Goal: Task Accomplishment & Management: Complete application form

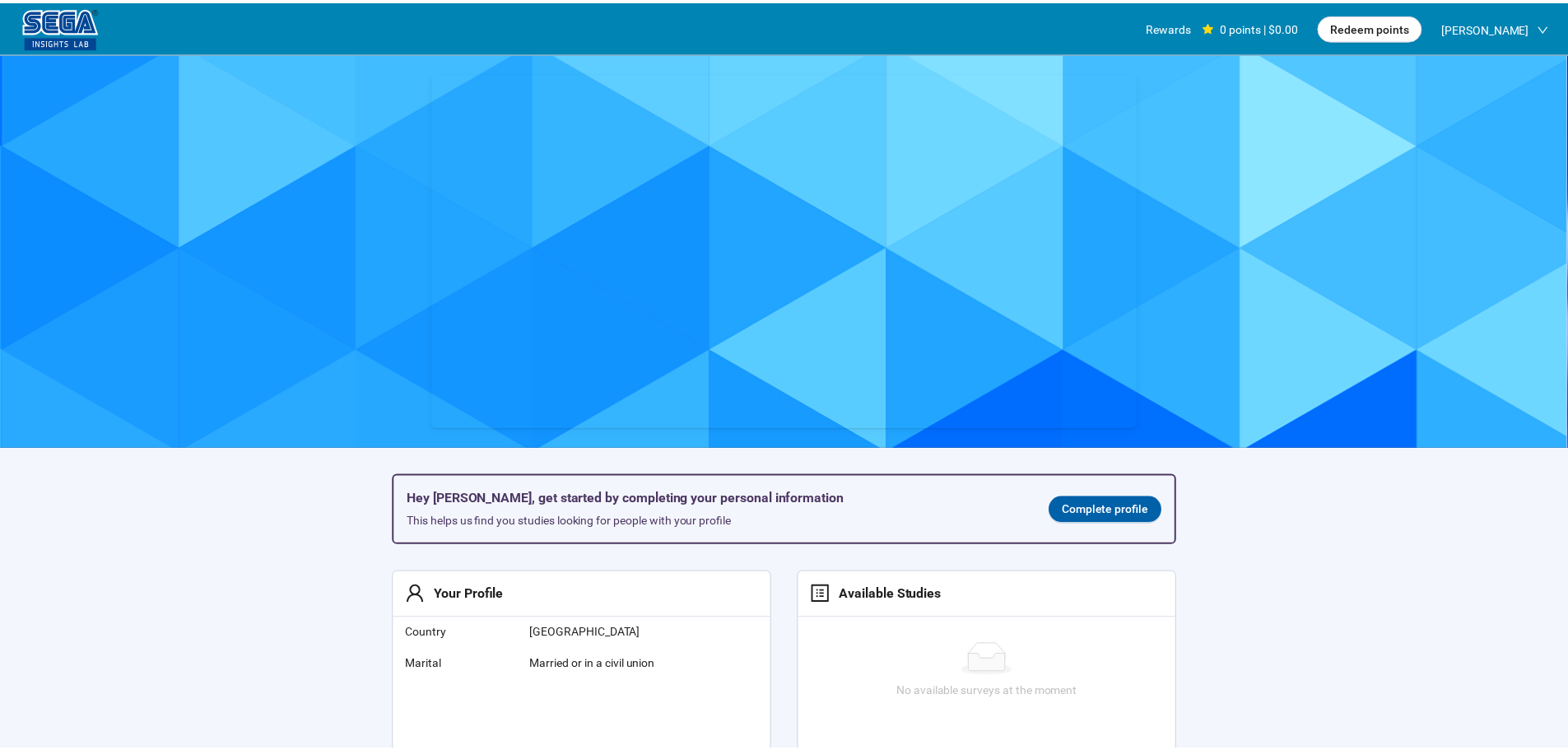
scroll to position [1, 0]
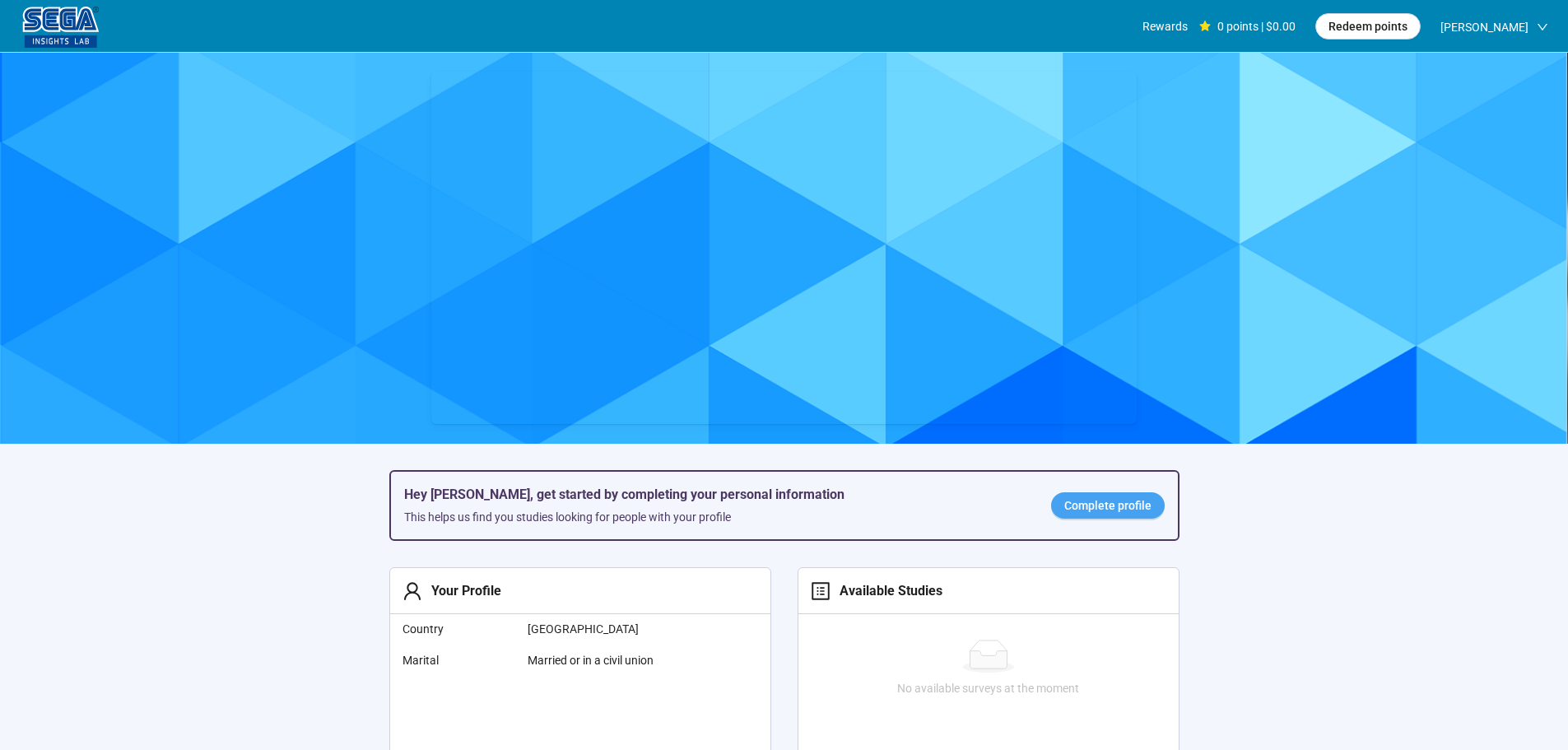
click at [1097, 513] on span "Complete profile" at bounding box center [1109, 505] width 88 height 18
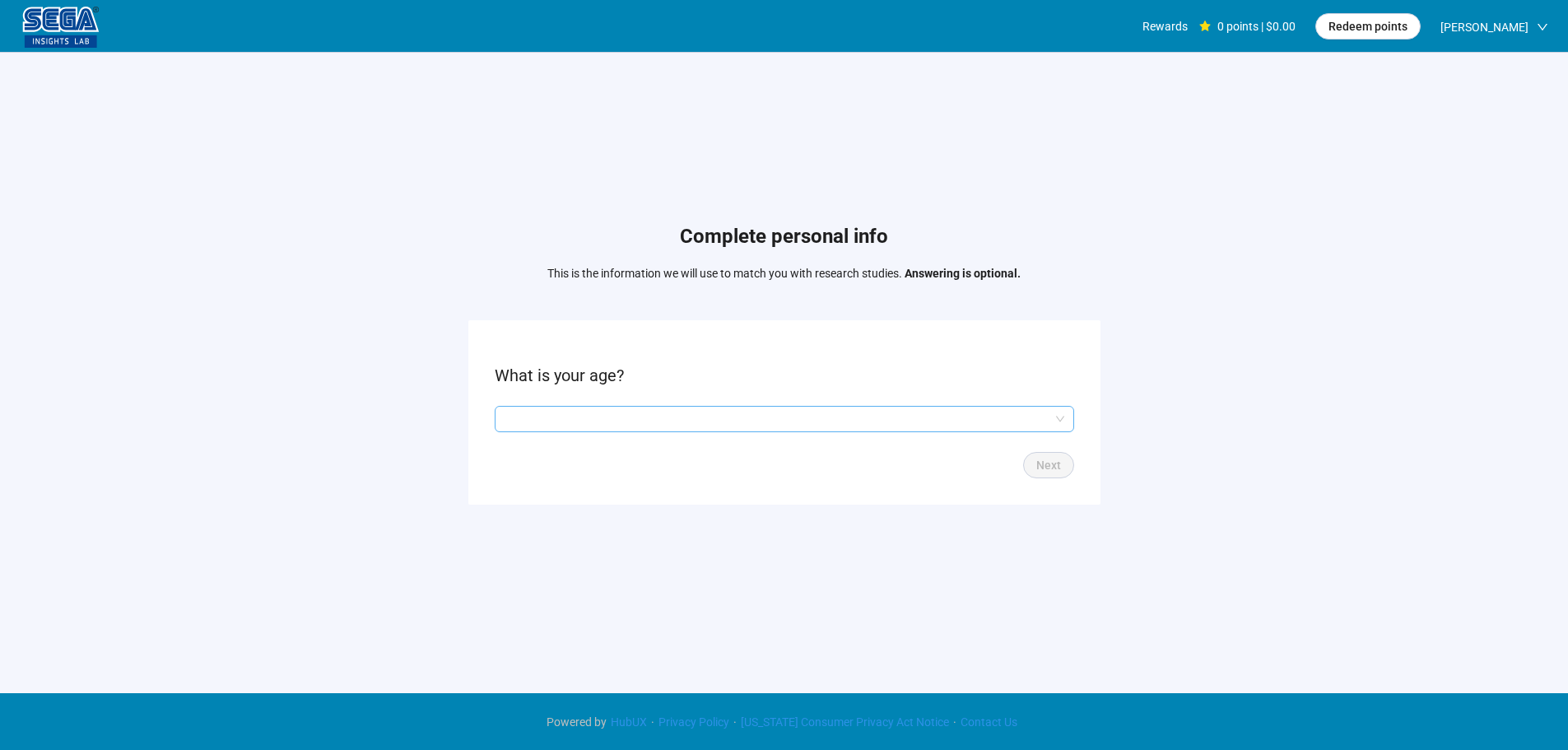
click at [739, 424] on input "search" at bounding box center [784, 419] width 560 height 25
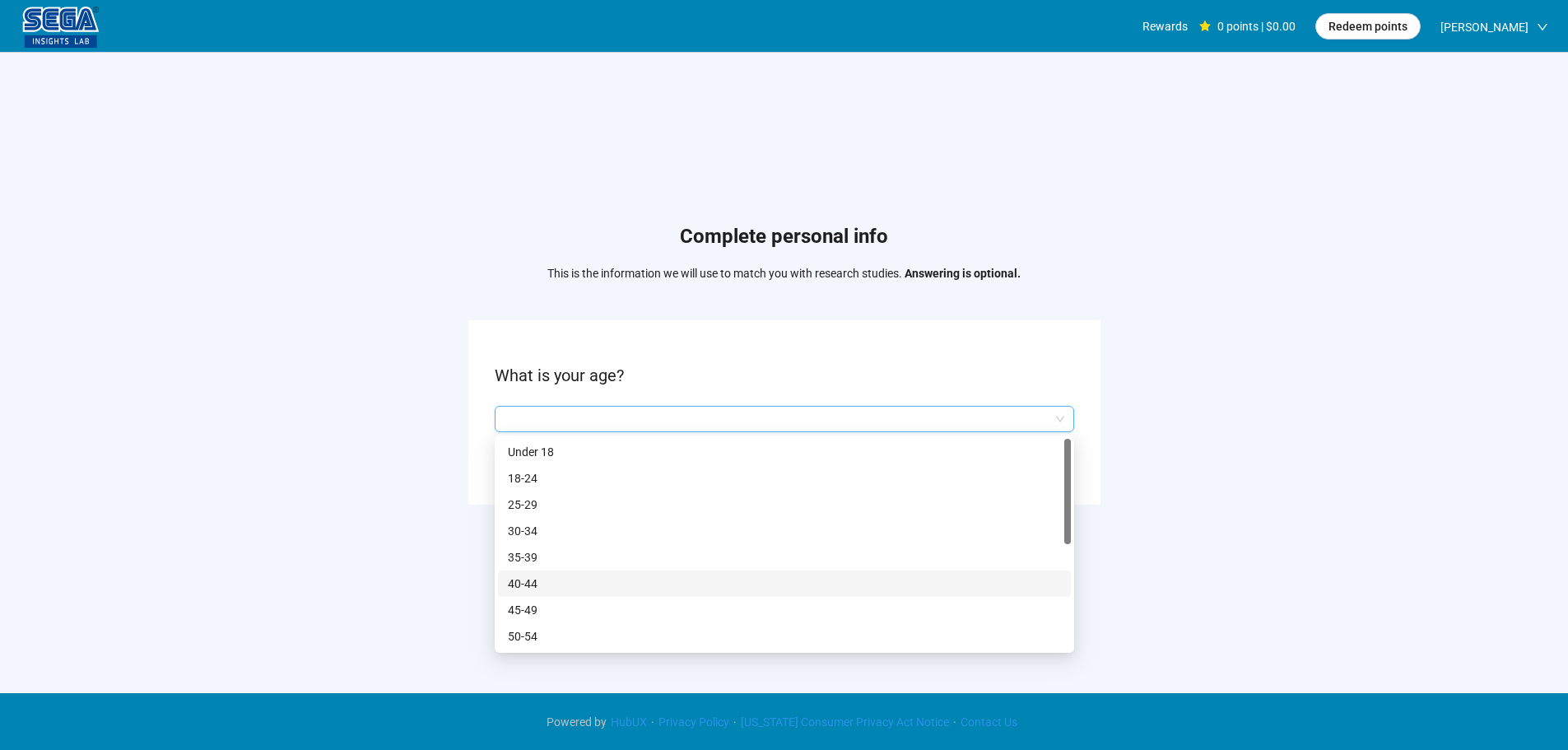
click at [535, 583] on p "40-44" at bounding box center [784, 584] width 553 height 18
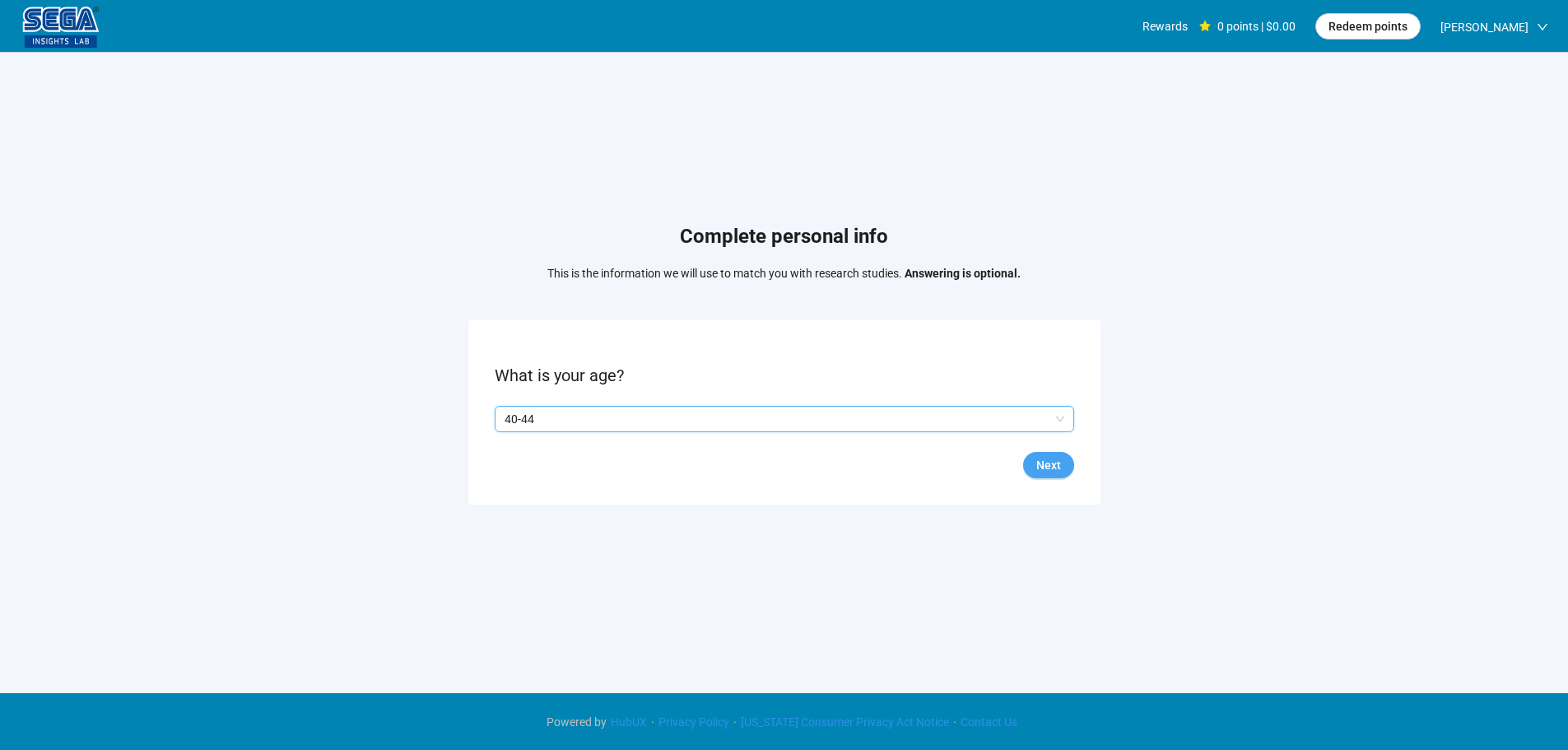
click at [1058, 473] on span "Next" at bounding box center [1049, 465] width 25 height 18
click at [527, 421] on p "Yes" at bounding box center [520, 419] width 18 height 18
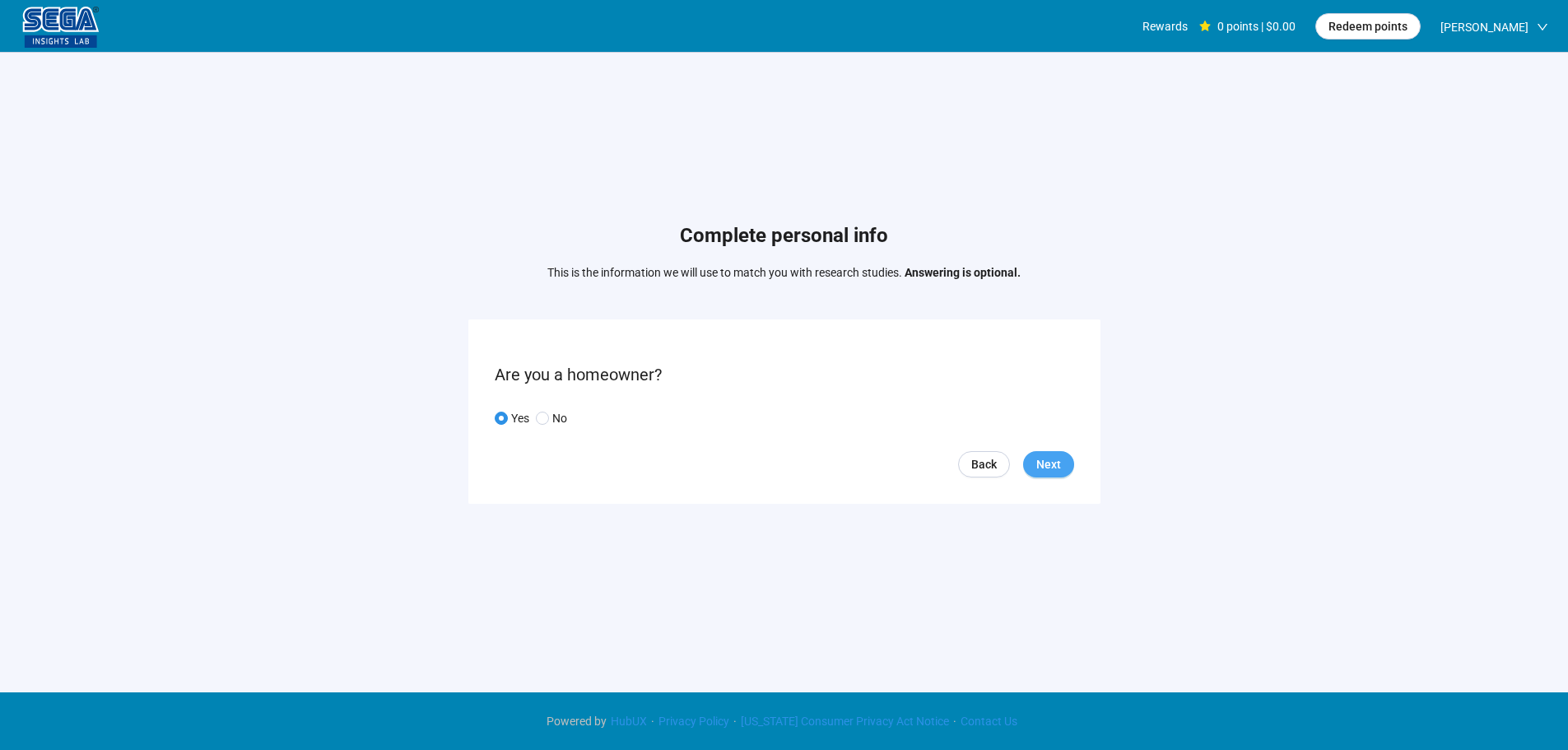
click at [1058, 452] on button "Next" at bounding box center [1049, 464] width 51 height 26
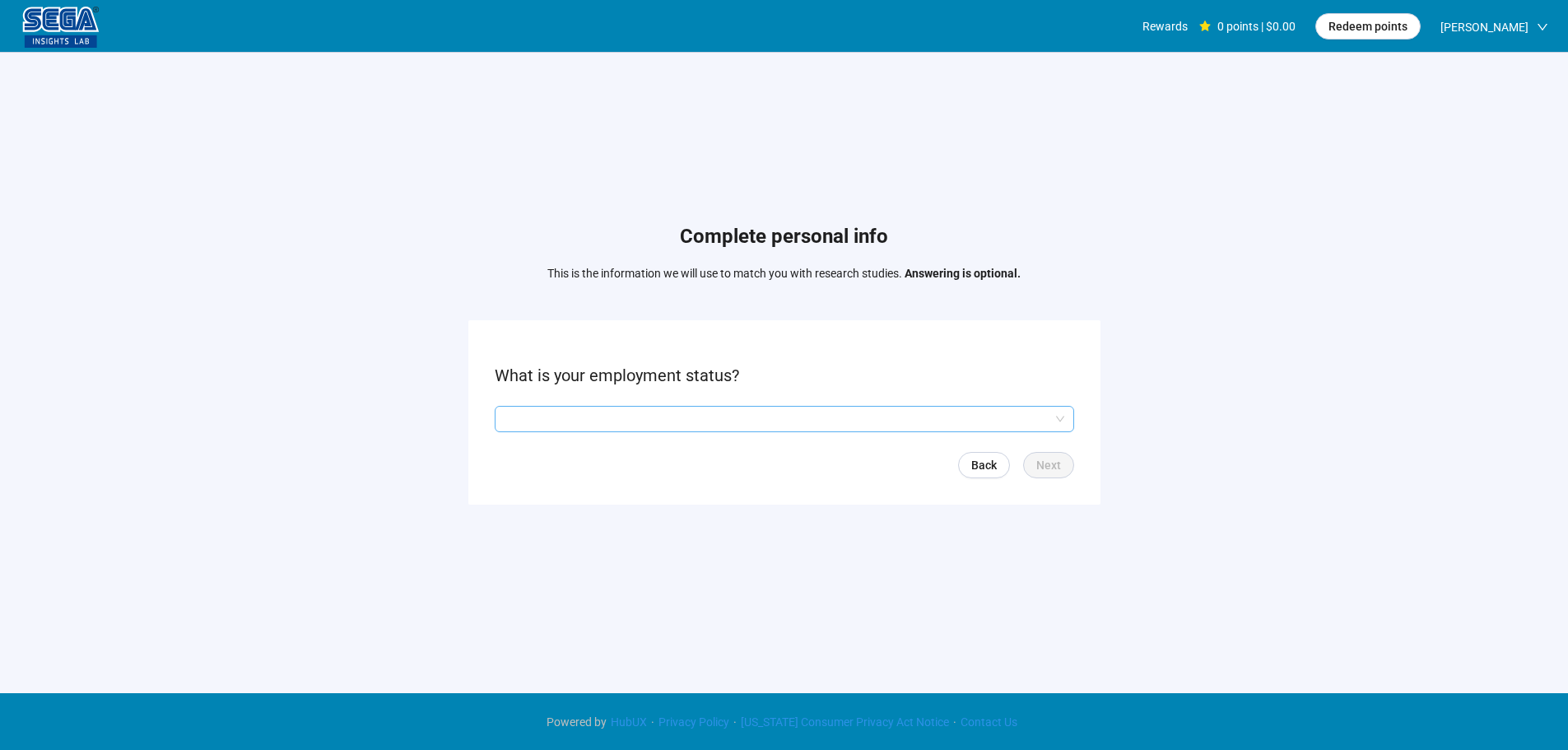
click at [709, 427] on input "search" at bounding box center [784, 419] width 560 height 25
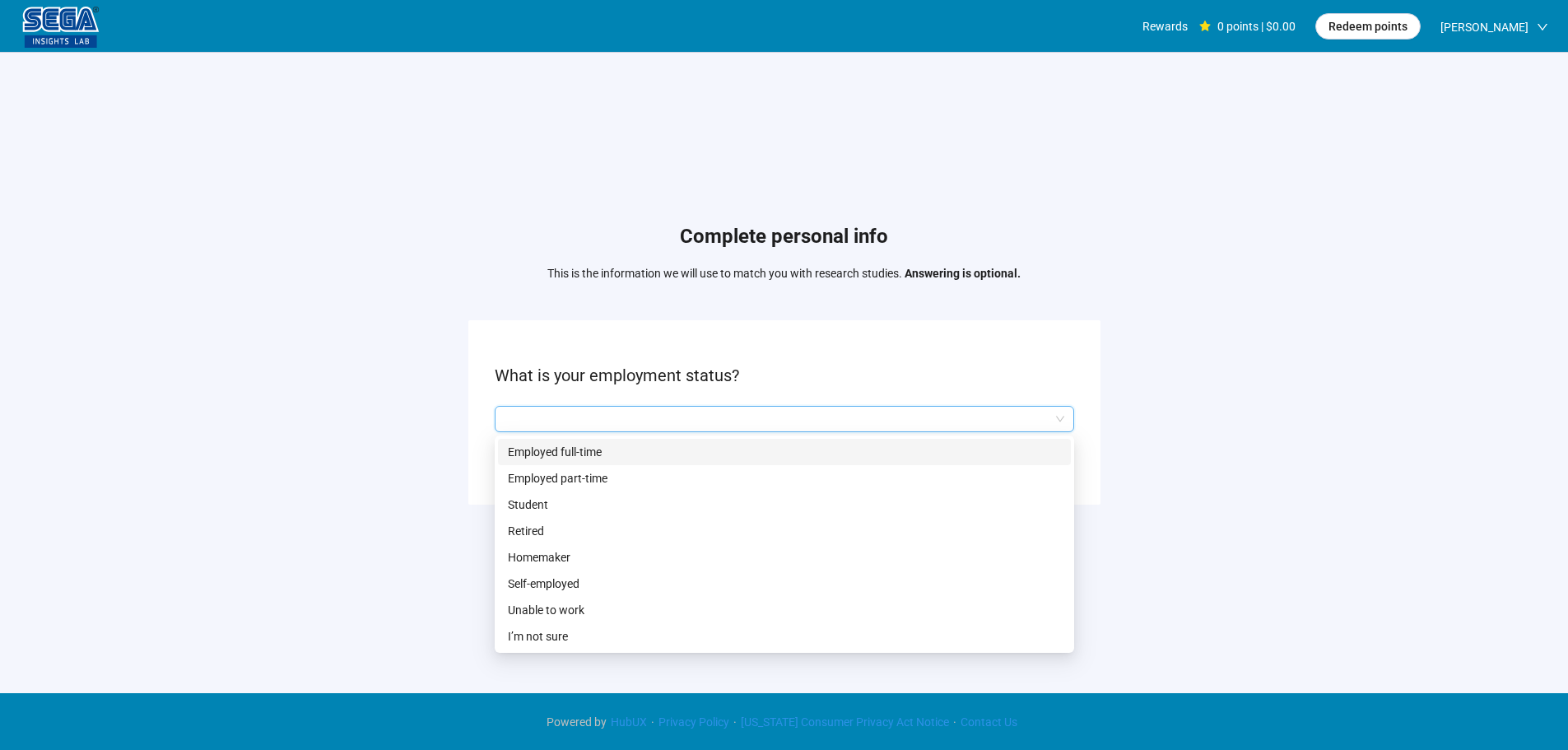
click at [599, 452] on p "Employed full-time" at bounding box center [784, 451] width 553 height 18
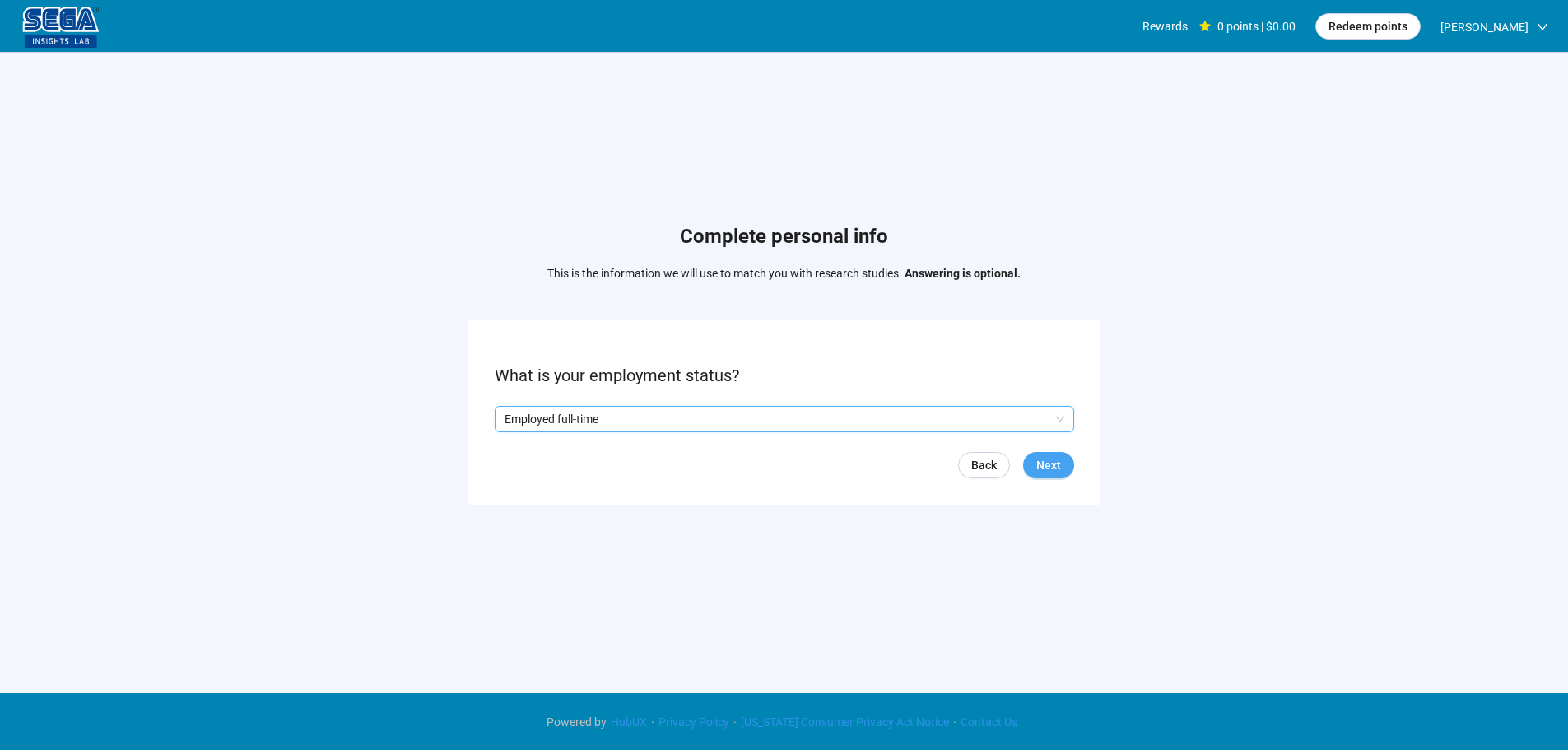
click at [1056, 466] on span "Next" at bounding box center [1049, 465] width 25 height 18
click at [571, 419] on input "search" at bounding box center [784, 419] width 560 height 25
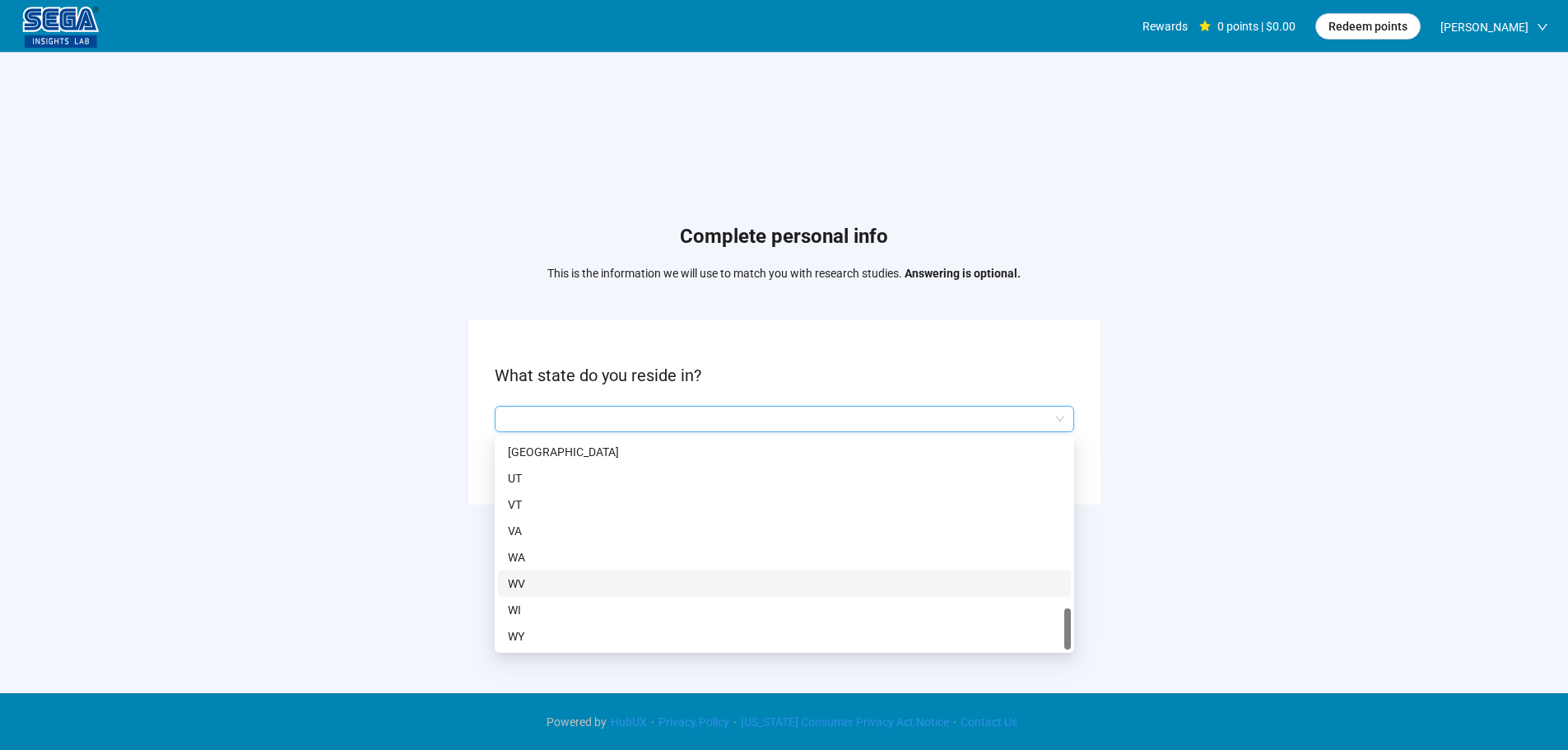
scroll to position [1, 0]
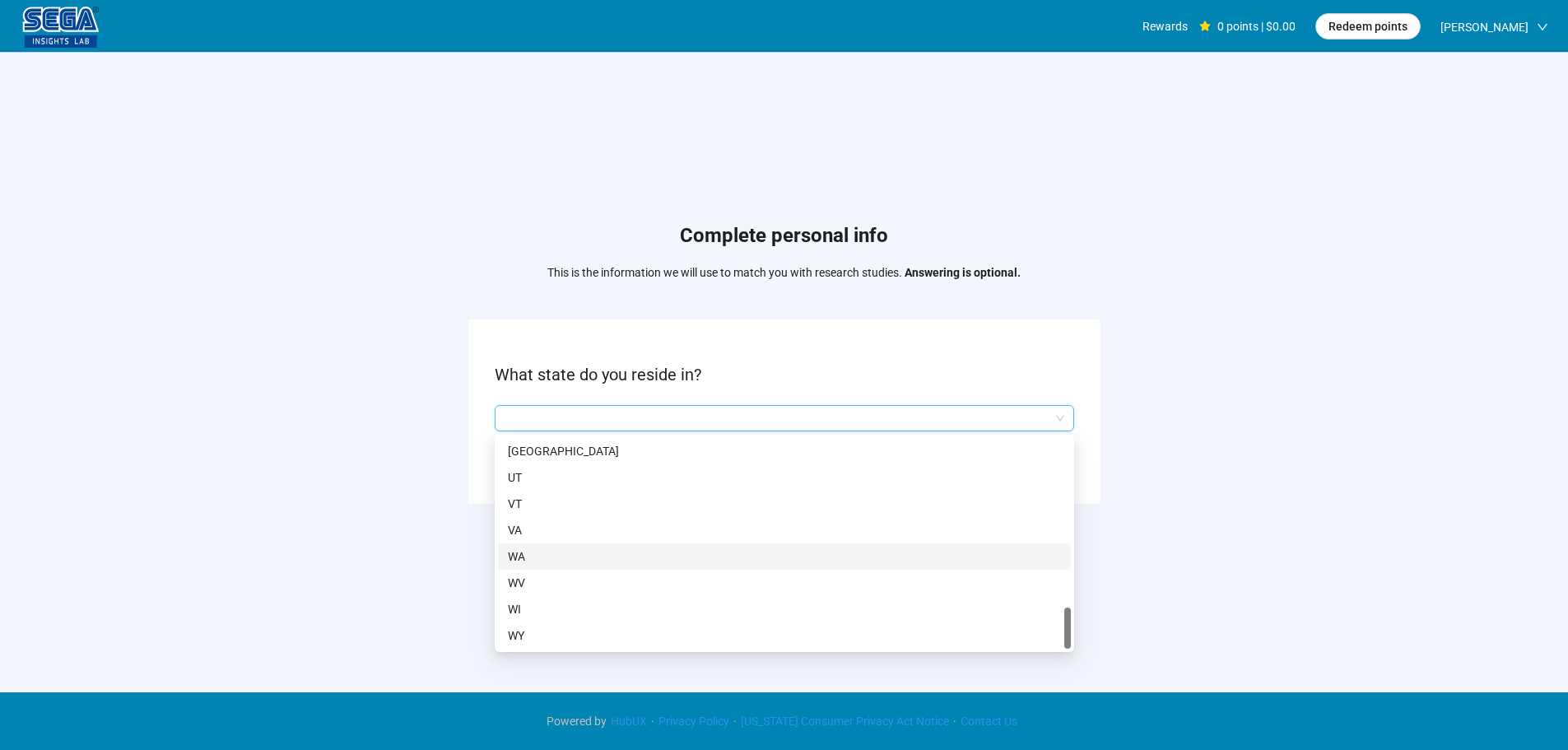
click at [546, 552] on p "WA" at bounding box center [784, 556] width 553 height 18
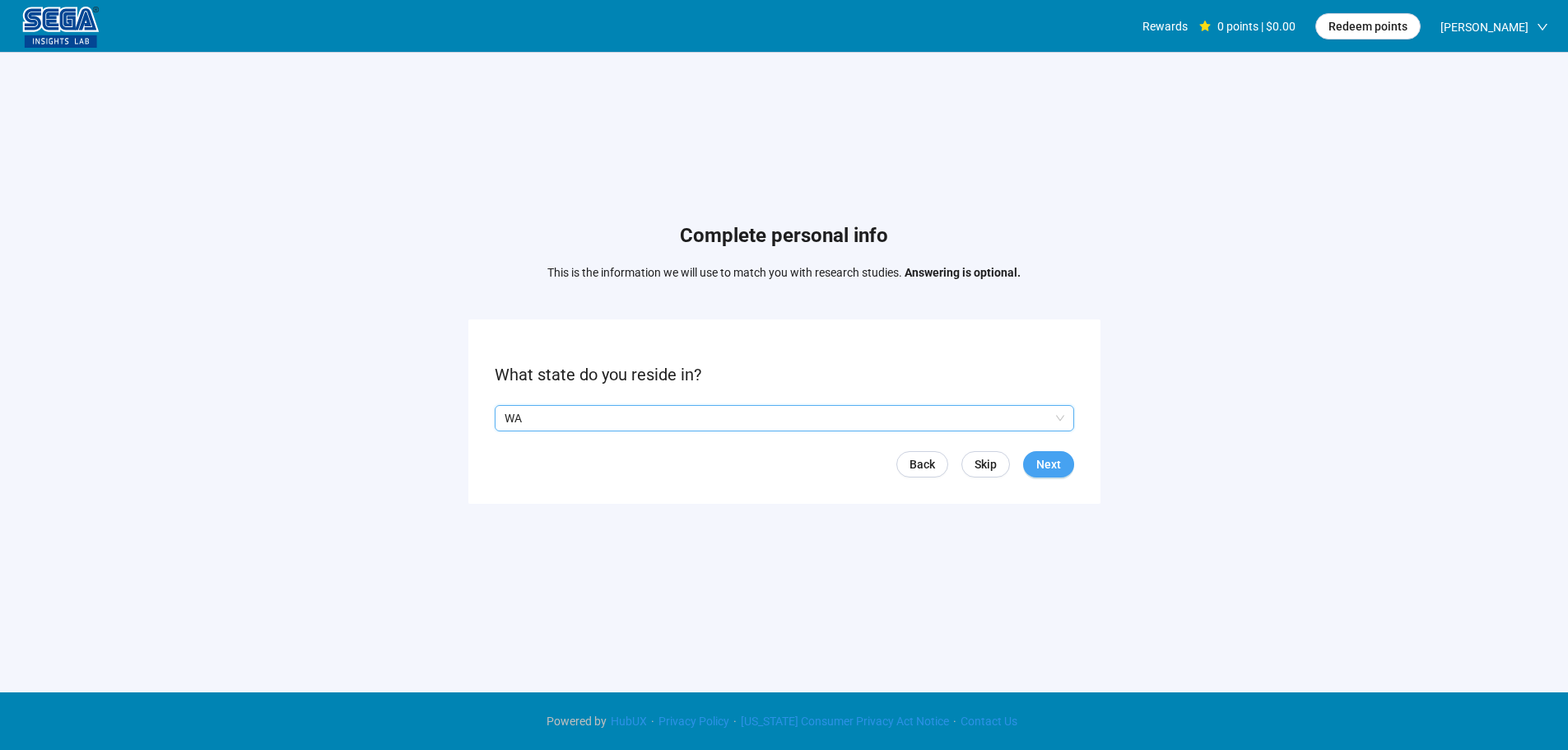
click at [1062, 470] on button "Next" at bounding box center [1049, 464] width 51 height 26
click at [613, 424] on input "search" at bounding box center [784, 418] width 560 height 25
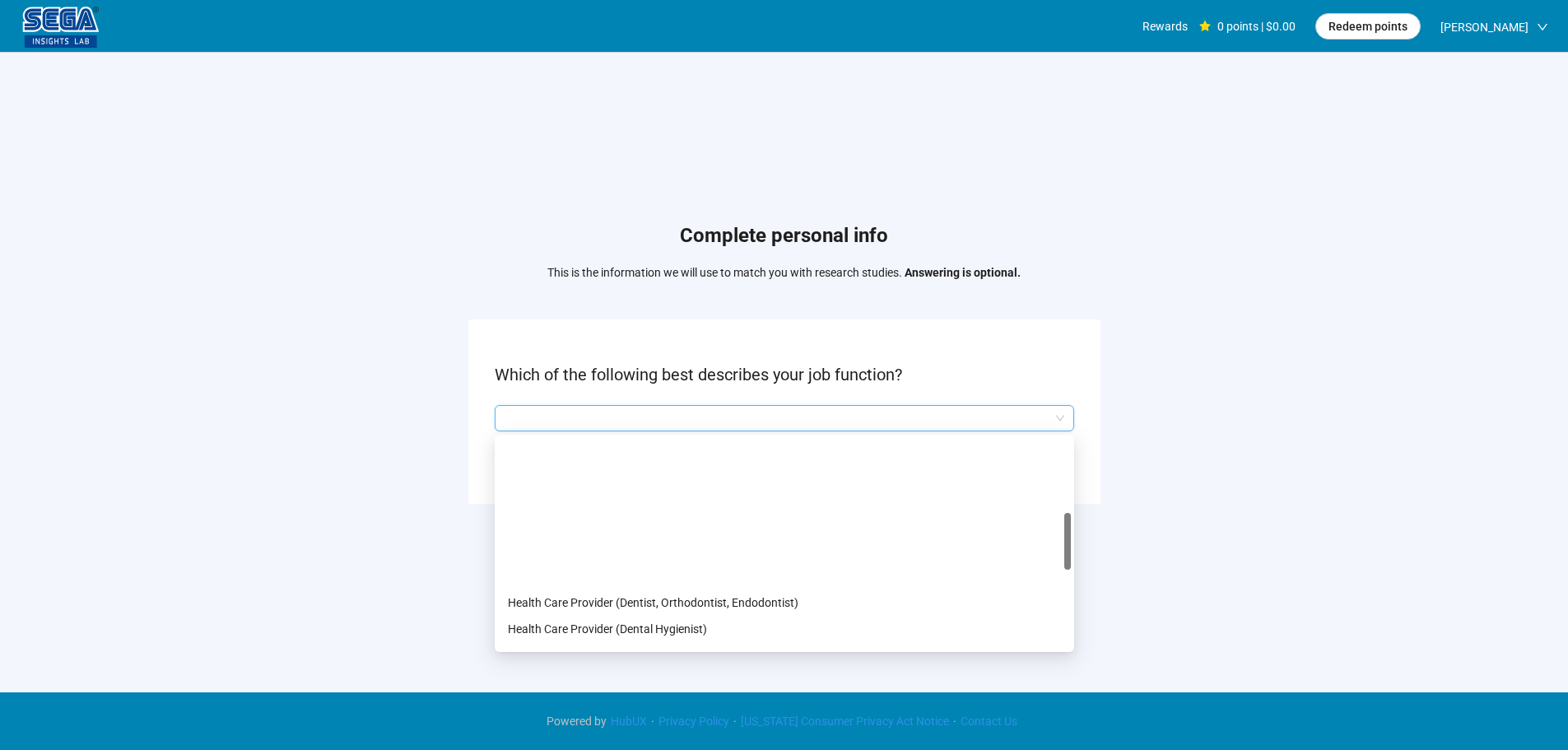
scroll to position [329, 0]
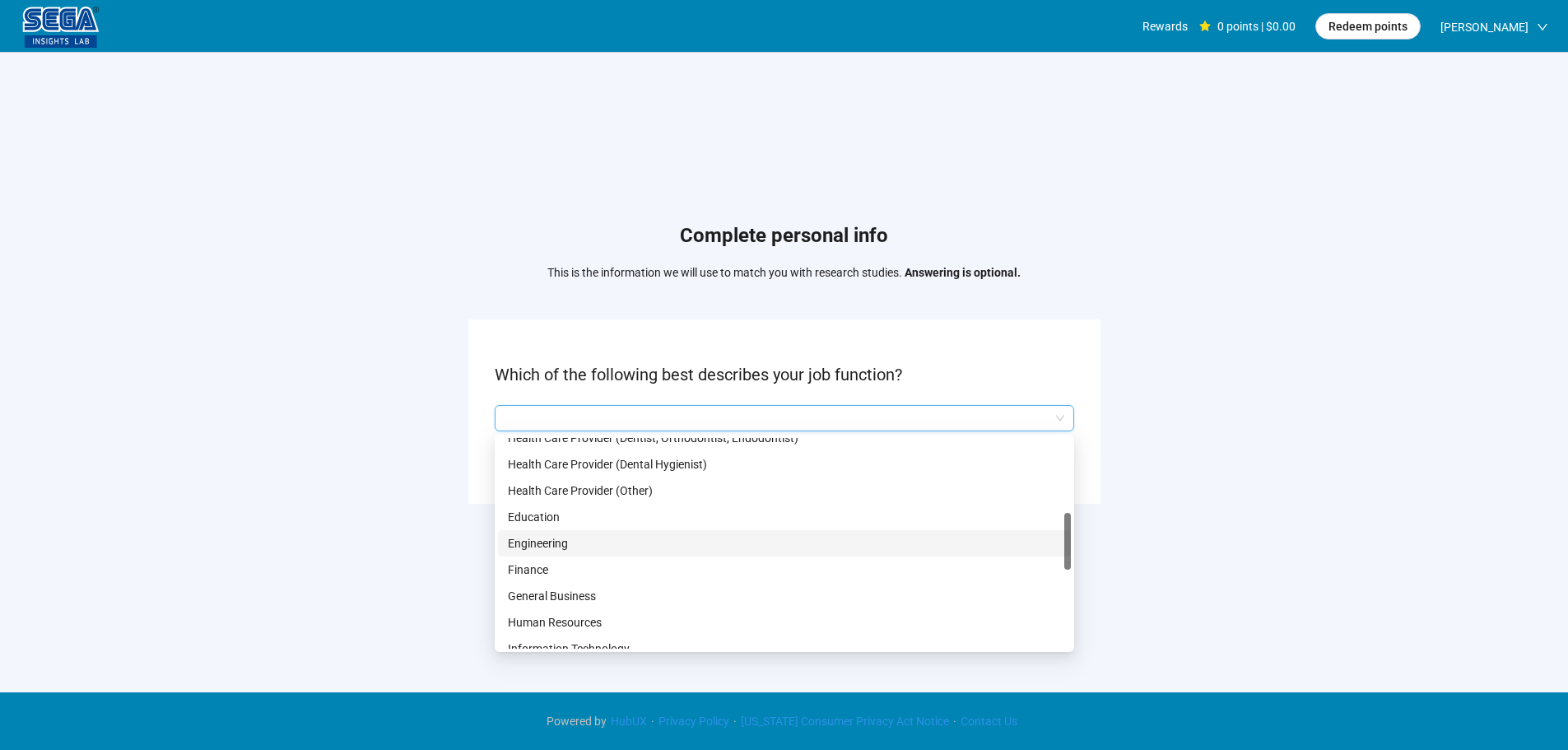
click at [565, 535] on p "Engineering" at bounding box center [784, 544] width 553 height 18
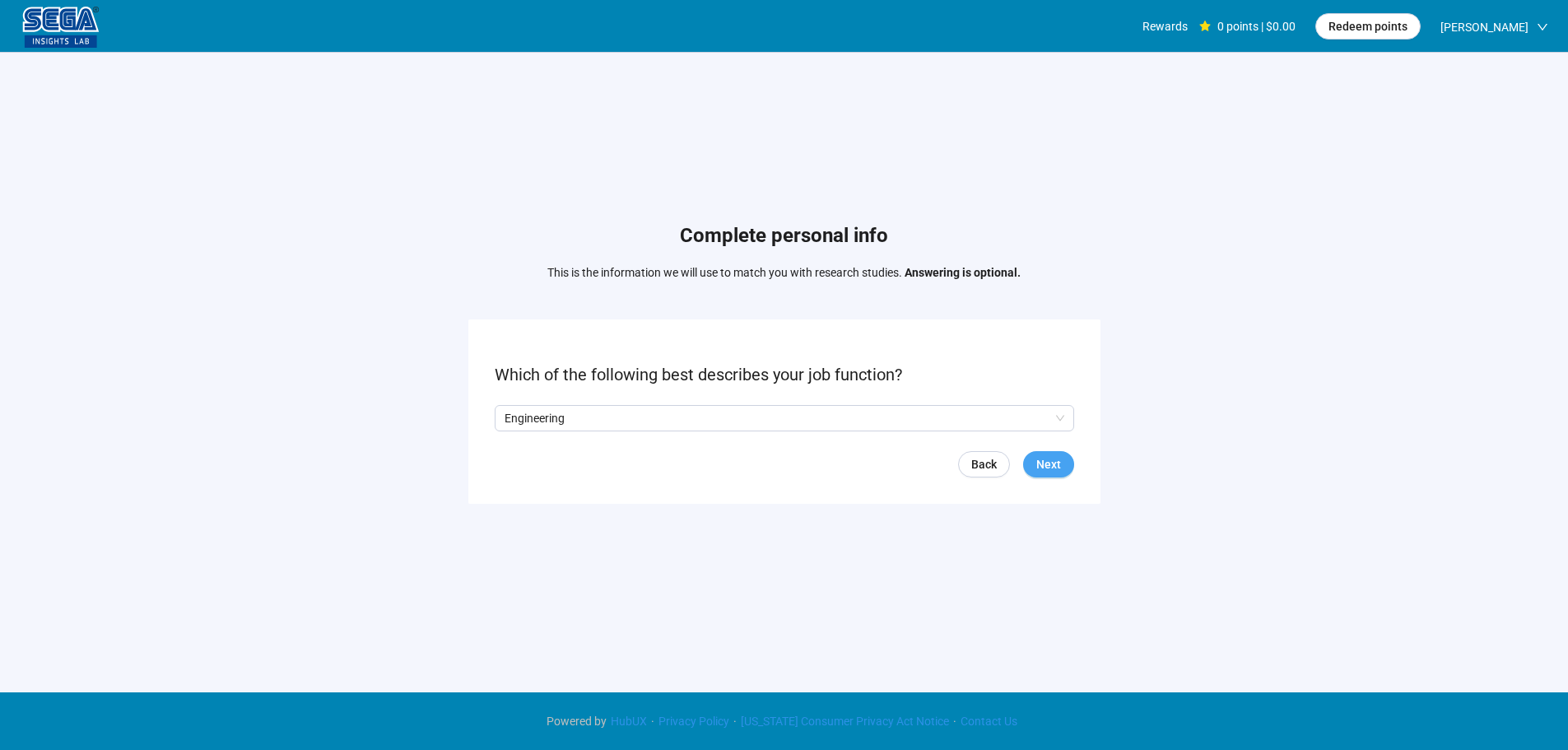
click at [1066, 465] on button "Next" at bounding box center [1049, 464] width 51 height 26
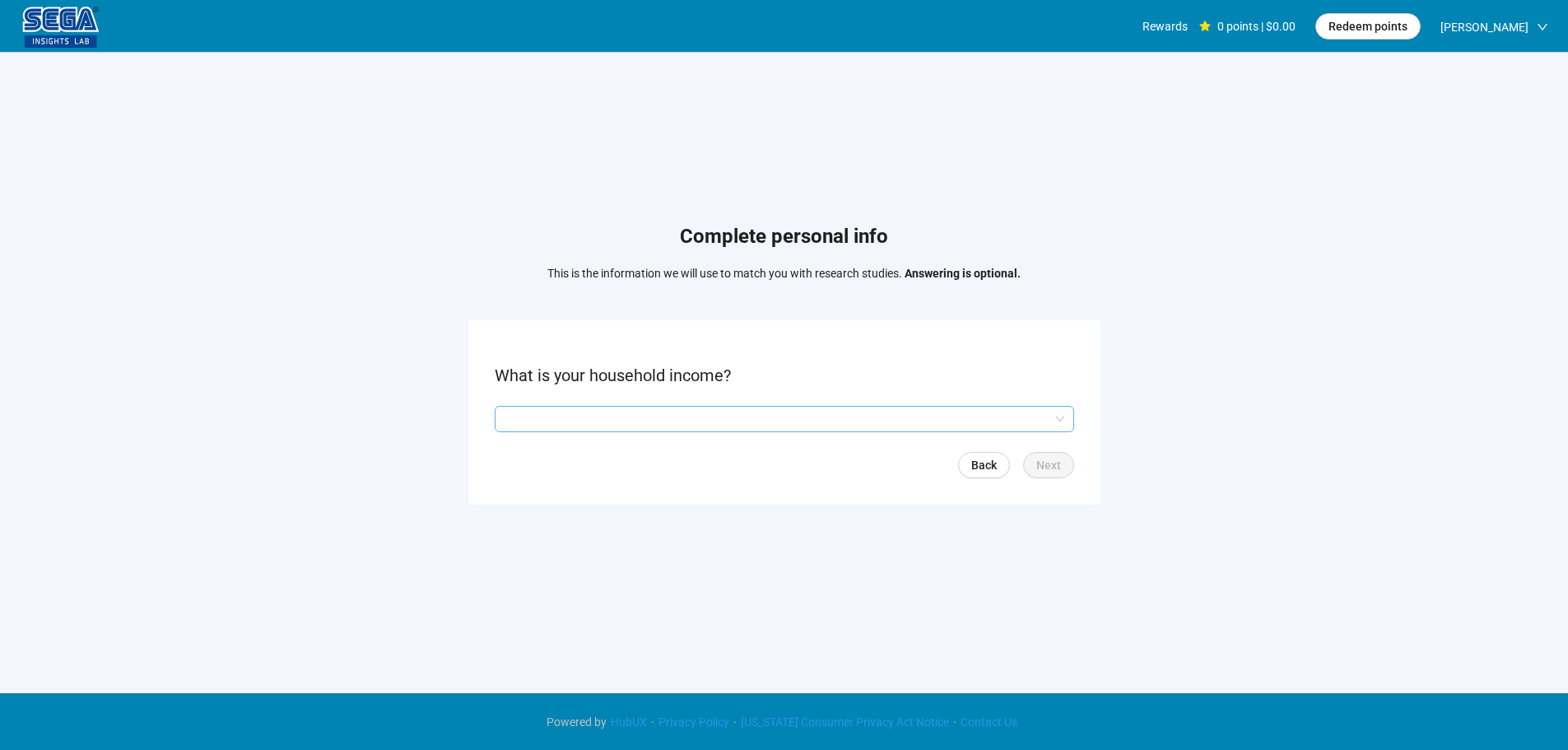
click at [611, 412] on input "search" at bounding box center [784, 419] width 560 height 25
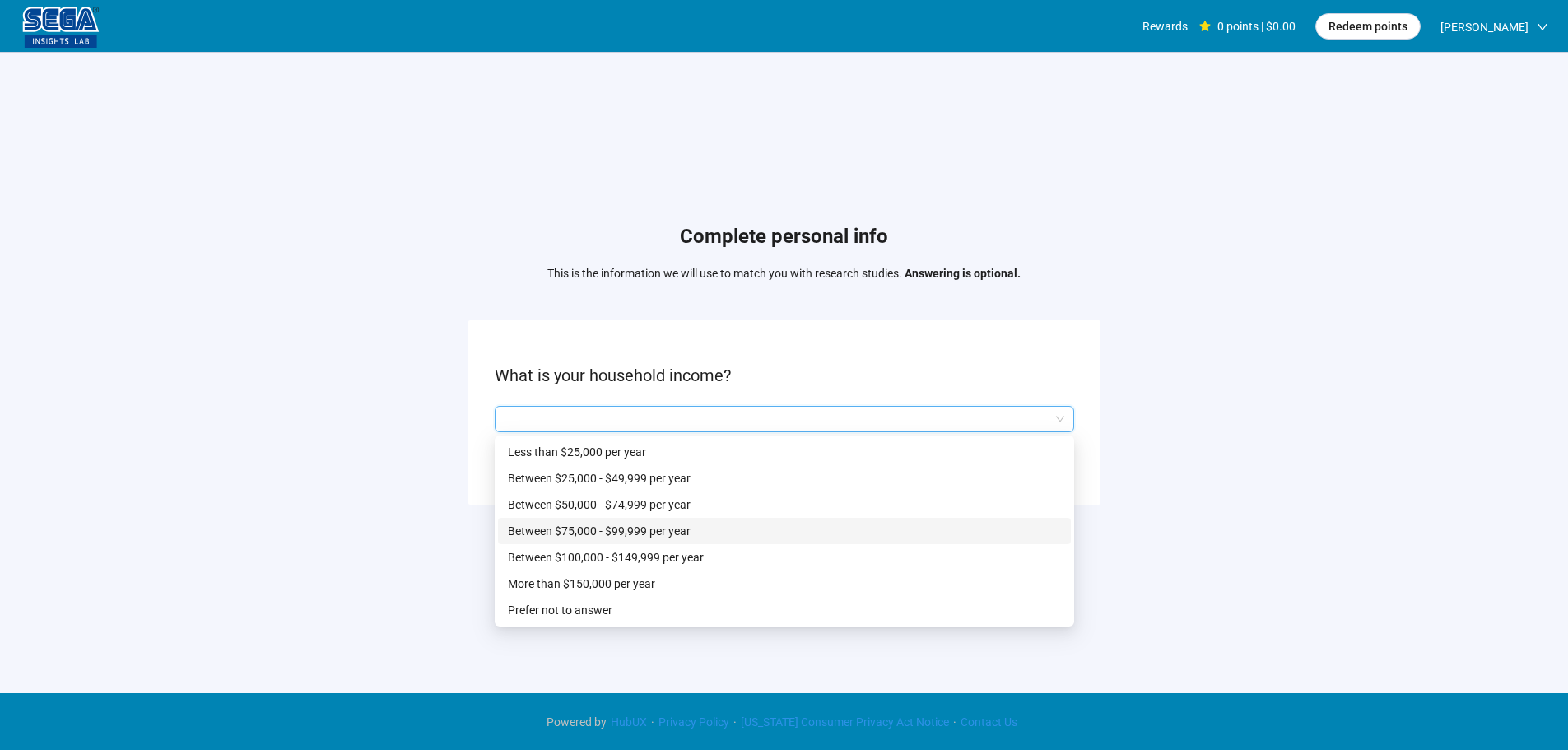
scroll to position [1, 0]
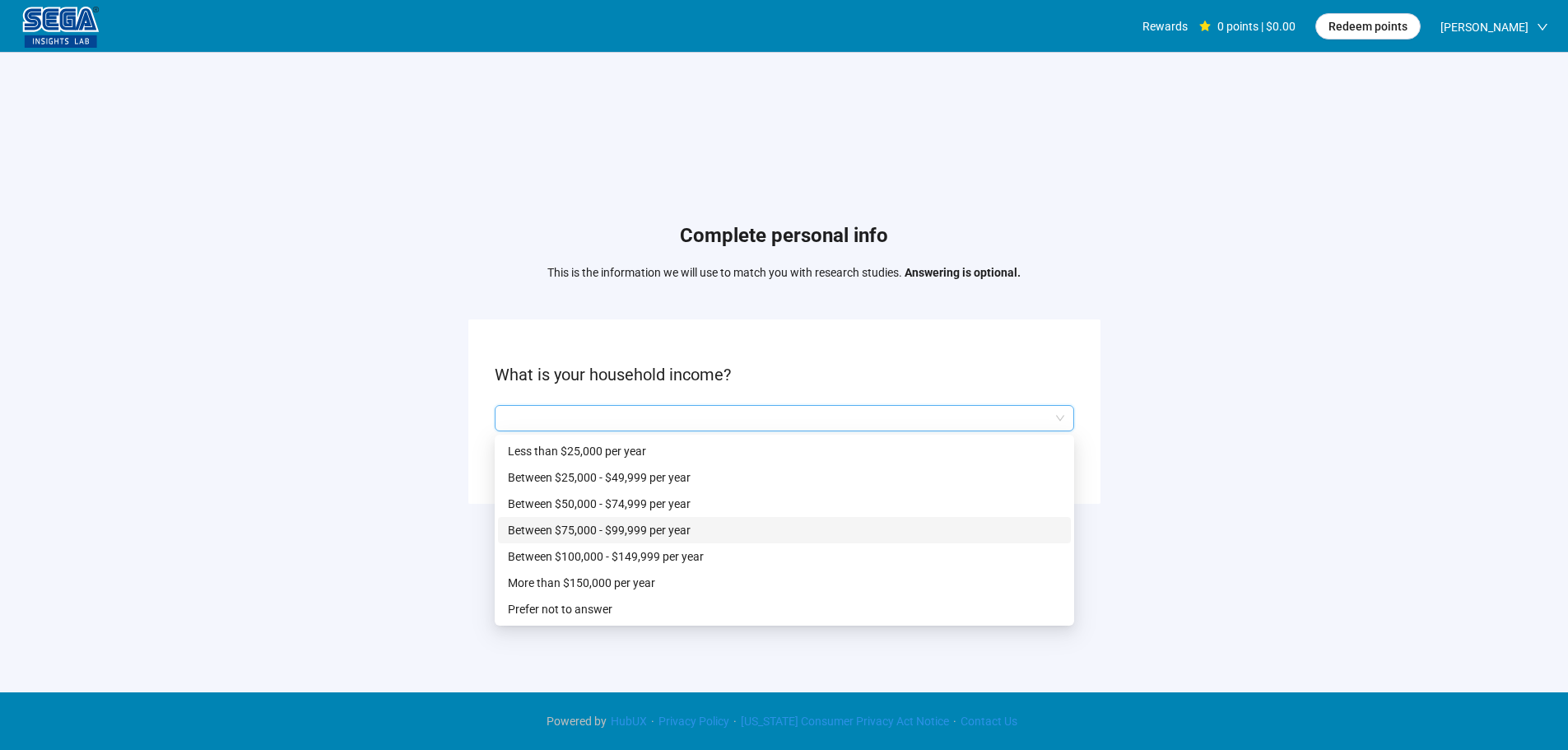
click at [609, 534] on p "Between $75,000 - $99,999 per year" at bounding box center [784, 530] width 553 height 18
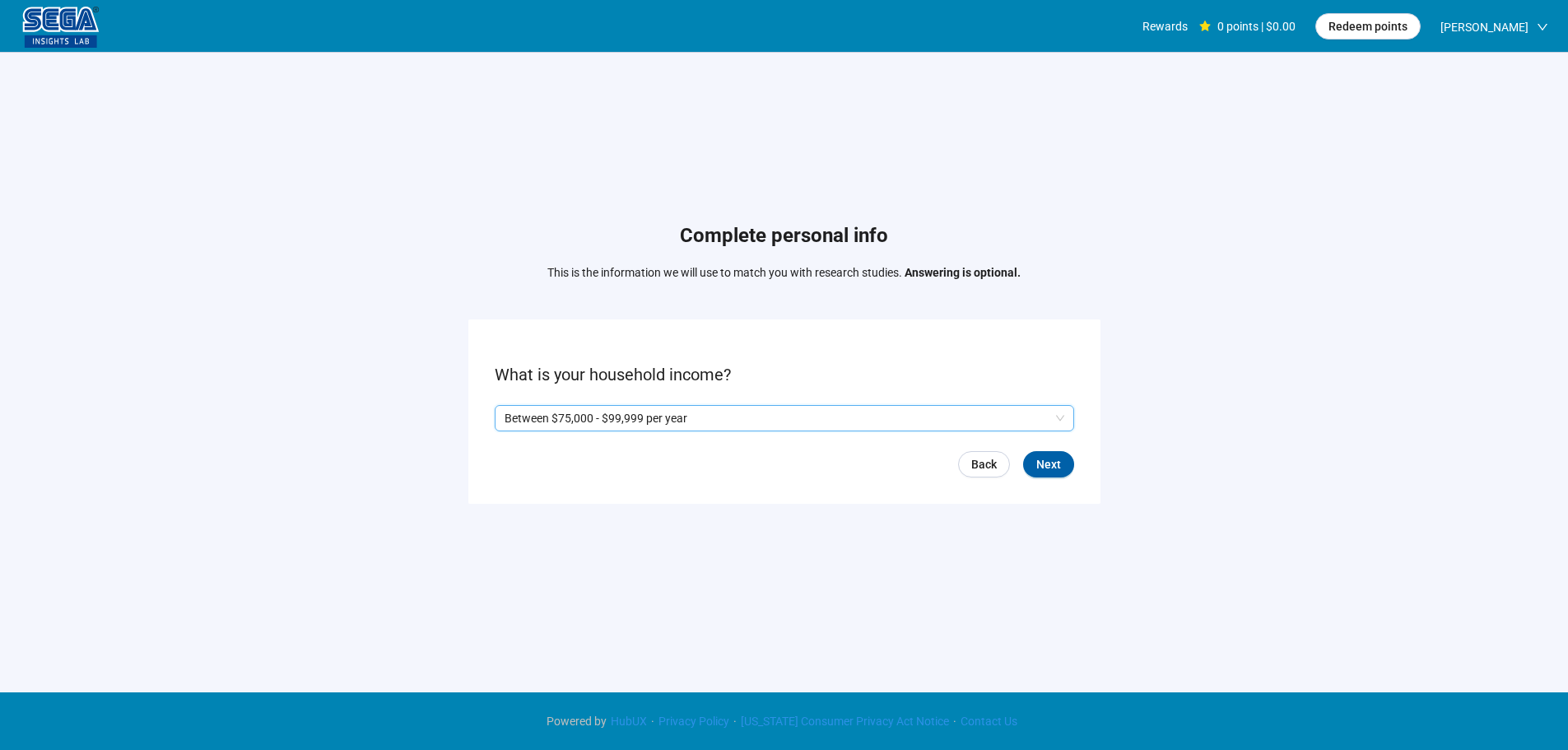
click at [1058, 471] on span "Next" at bounding box center [1049, 464] width 25 height 18
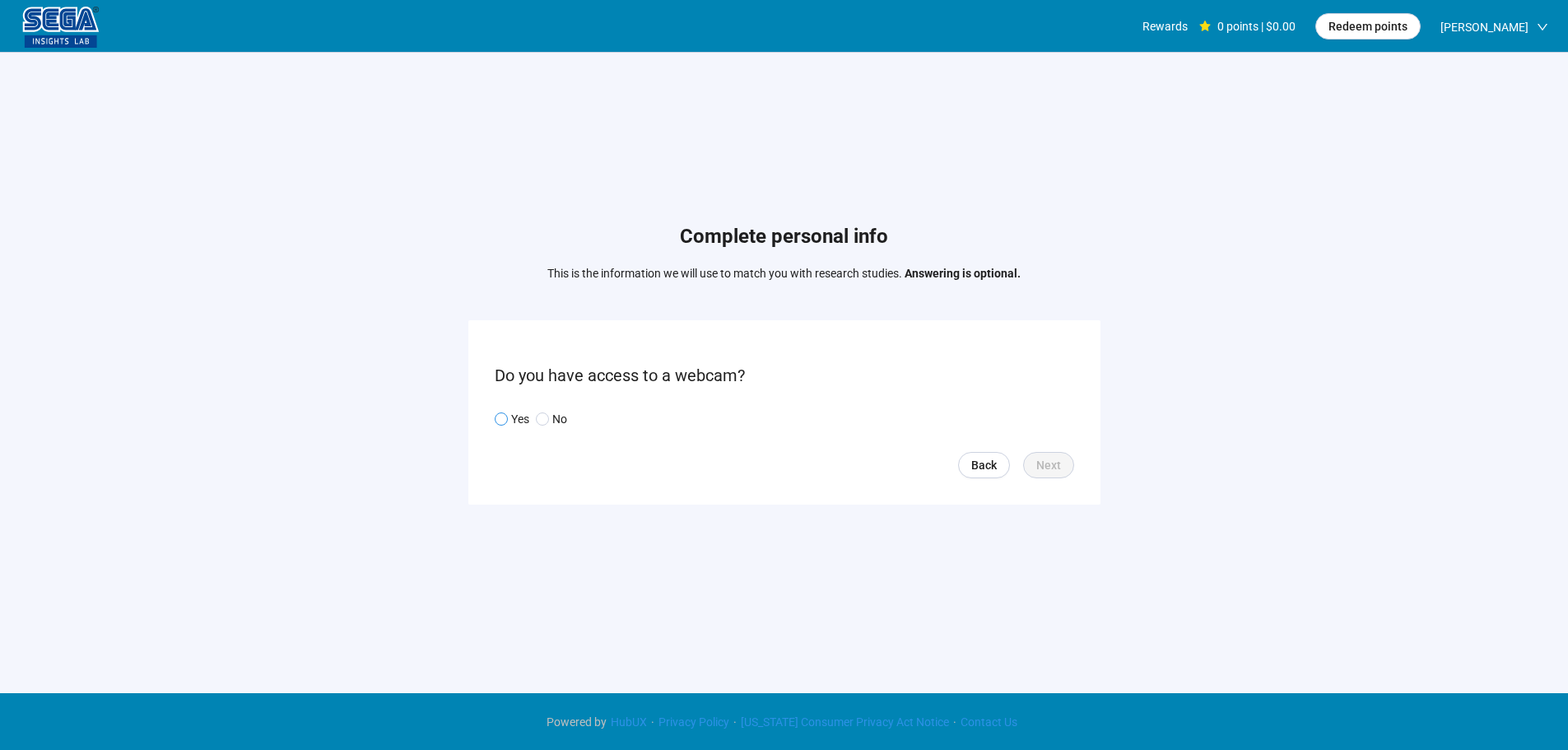
click at [523, 420] on p "Yes" at bounding box center [520, 419] width 18 height 18
click at [1044, 465] on span "Next" at bounding box center [1049, 465] width 25 height 18
click at [619, 421] on input "search" at bounding box center [784, 419] width 560 height 25
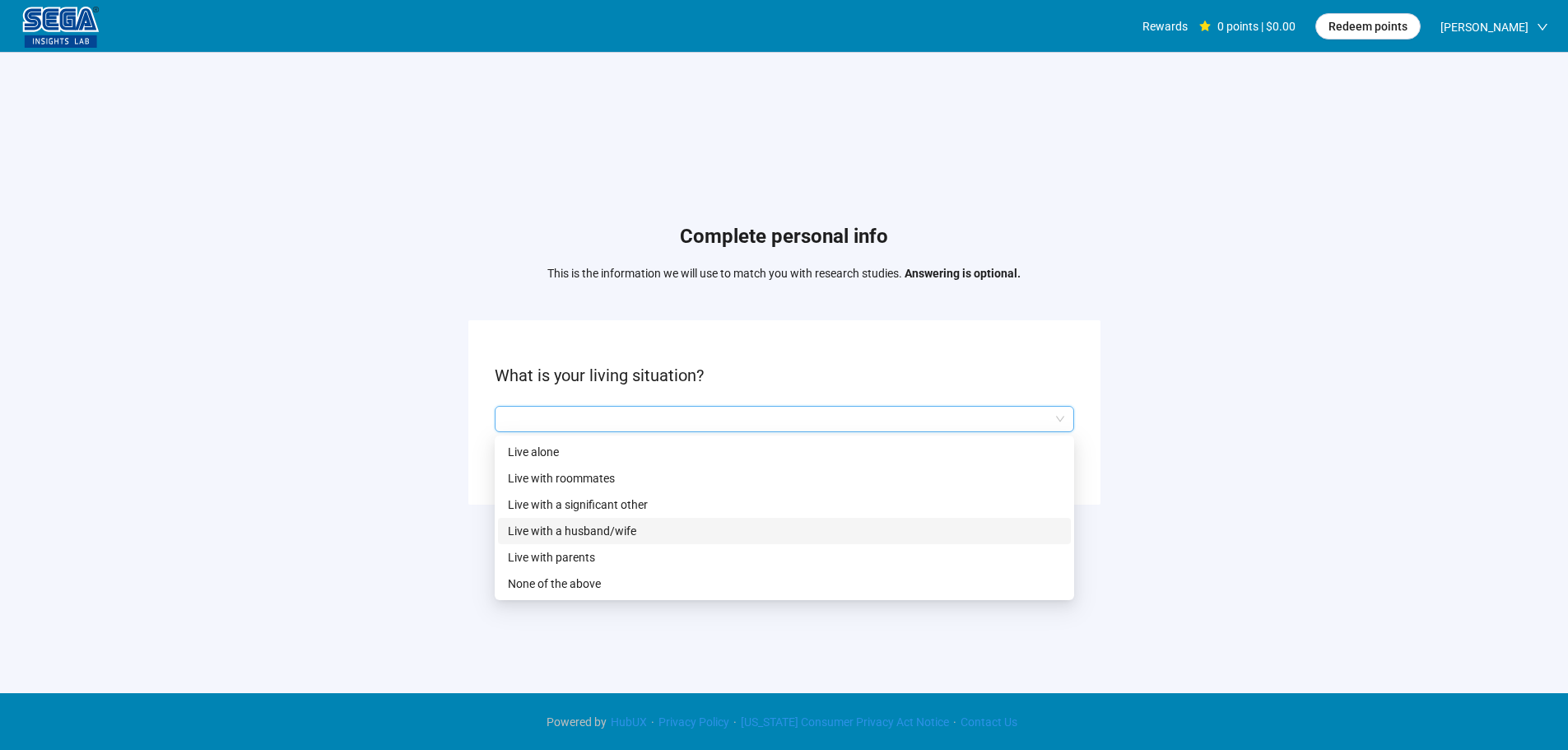
click at [605, 525] on p "Live with a husband/wife" at bounding box center [784, 531] width 553 height 18
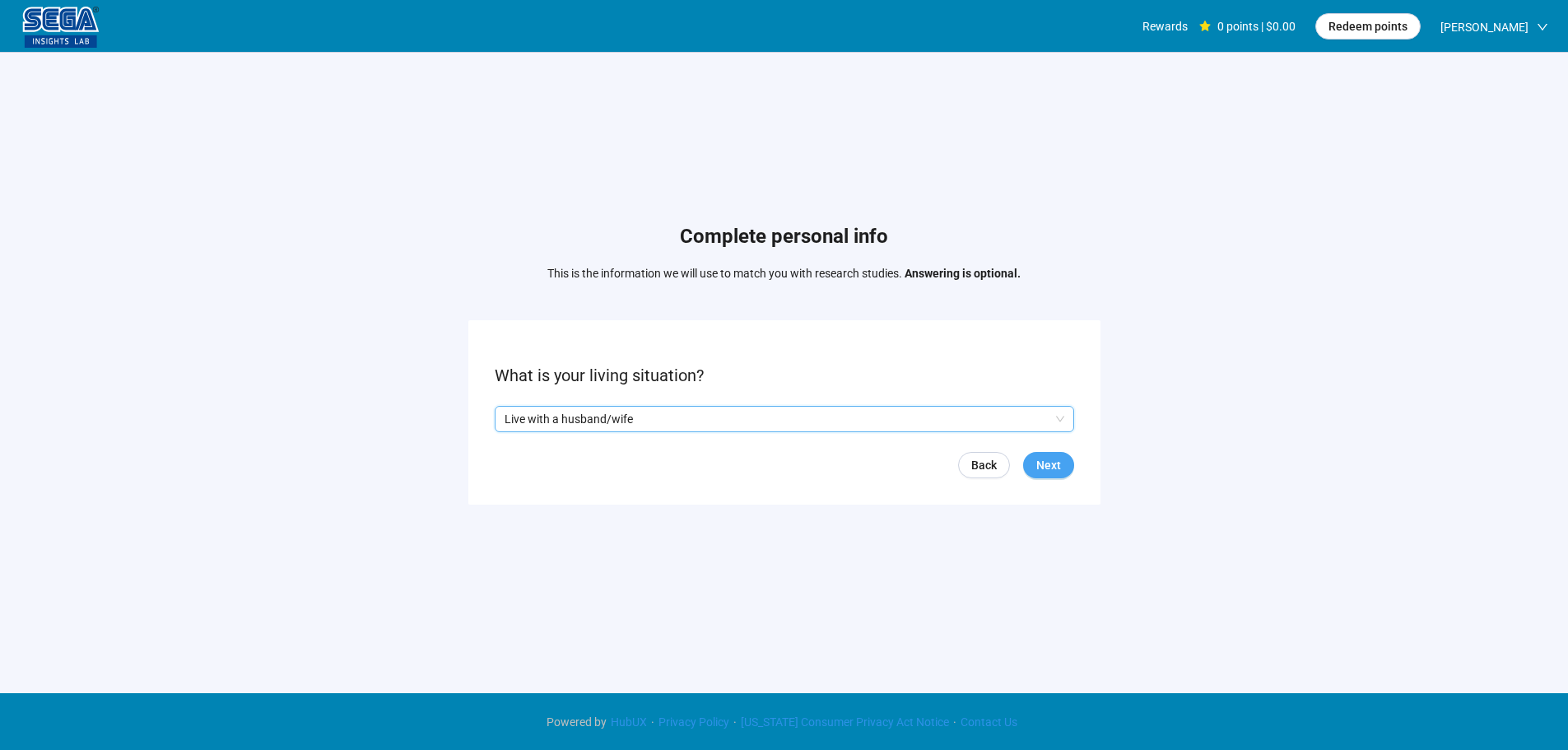
click at [1035, 453] on button "Next" at bounding box center [1049, 465] width 51 height 26
click at [629, 417] on input "search" at bounding box center [784, 419] width 560 height 25
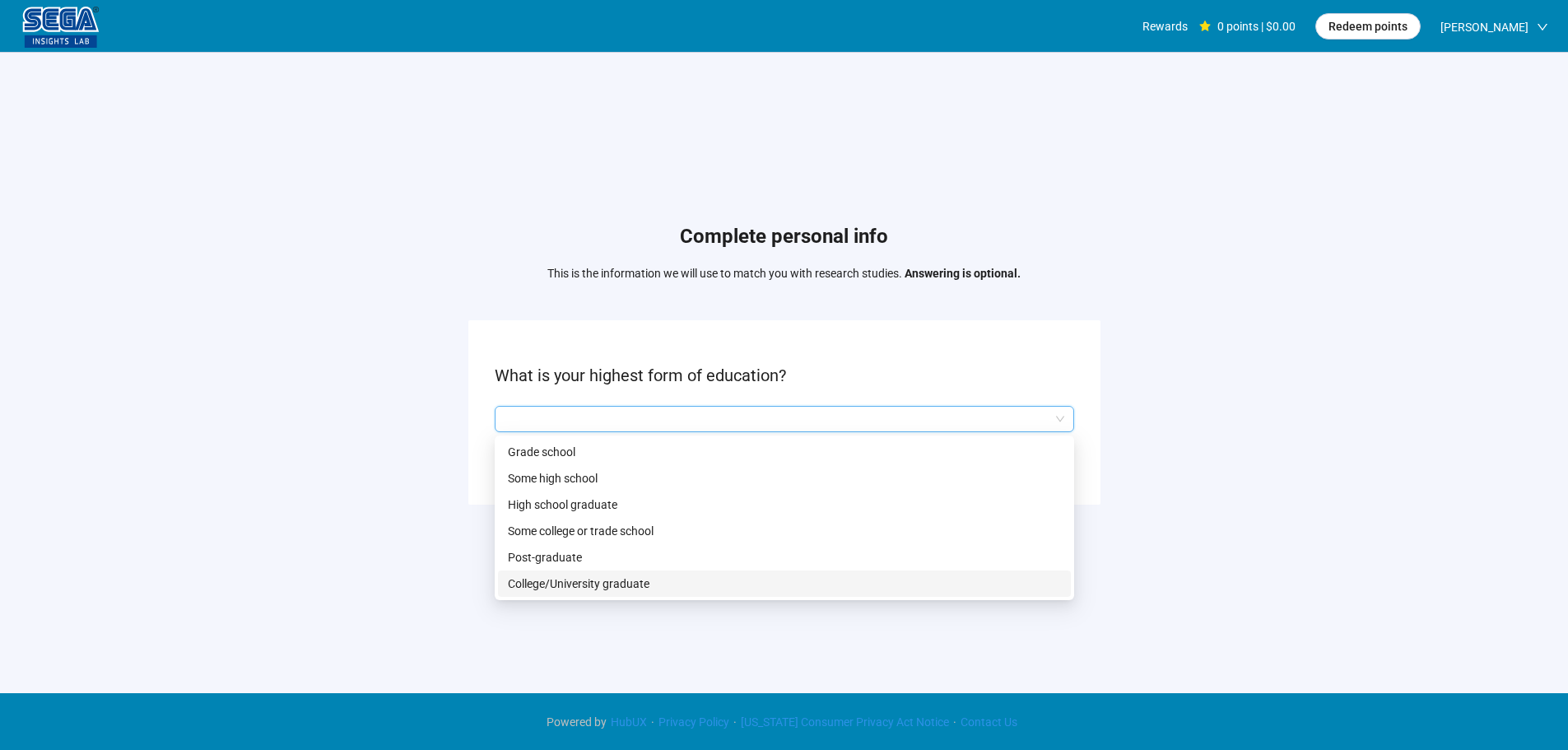
drag, startPoint x: 547, startPoint y: 577, endPoint x: 580, endPoint y: 580, distance: 33.1
click at [547, 578] on p "College/University graduate" at bounding box center [784, 584] width 553 height 18
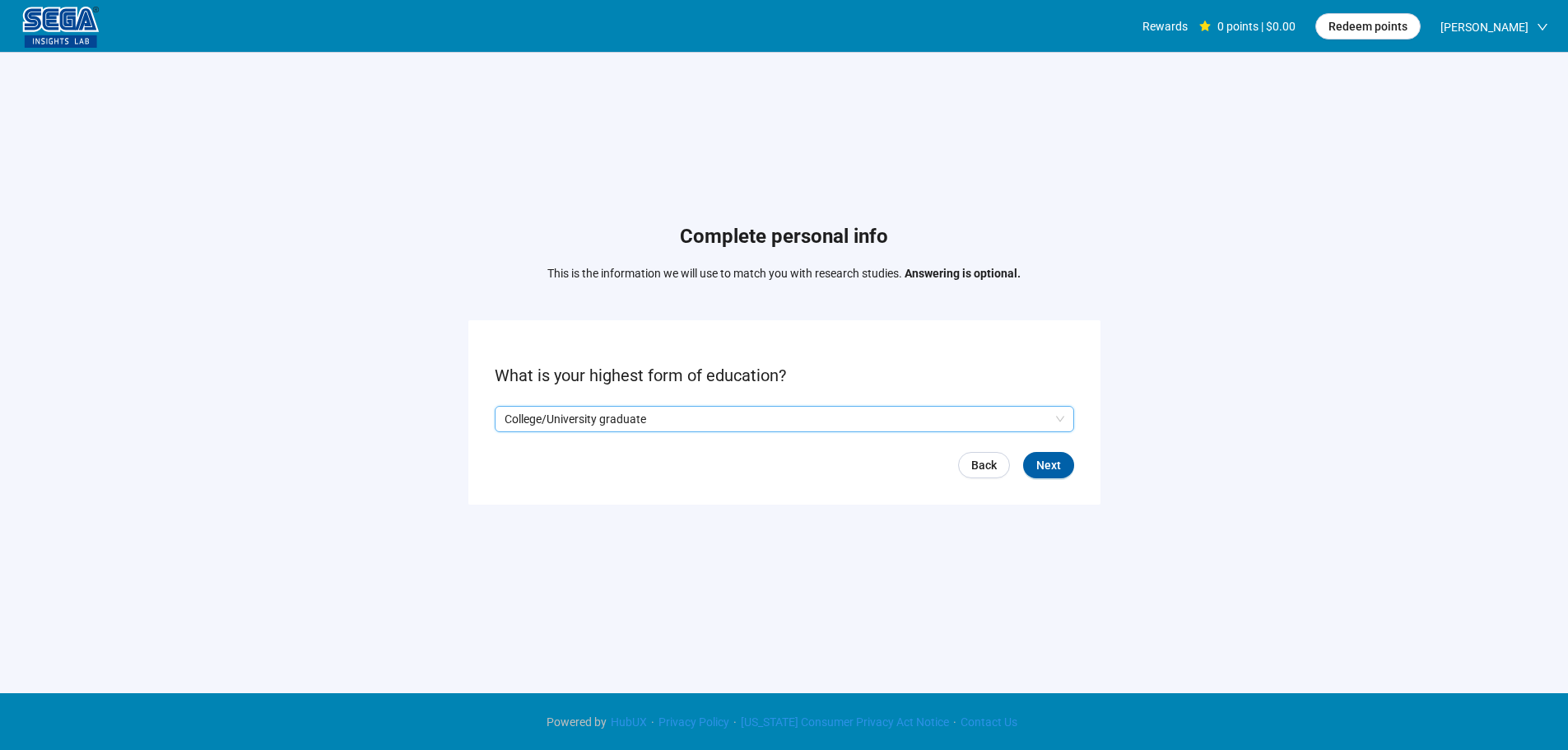
click at [1075, 465] on form "What is your highest form of education? Q2hhcmFjdGVyaXN0aWNBbnN3ZXJOb2RlOjhkYTk…" at bounding box center [784, 411] width 632 height 183
click at [1060, 467] on span "Next" at bounding box center [1049, 465] width 25 height 18
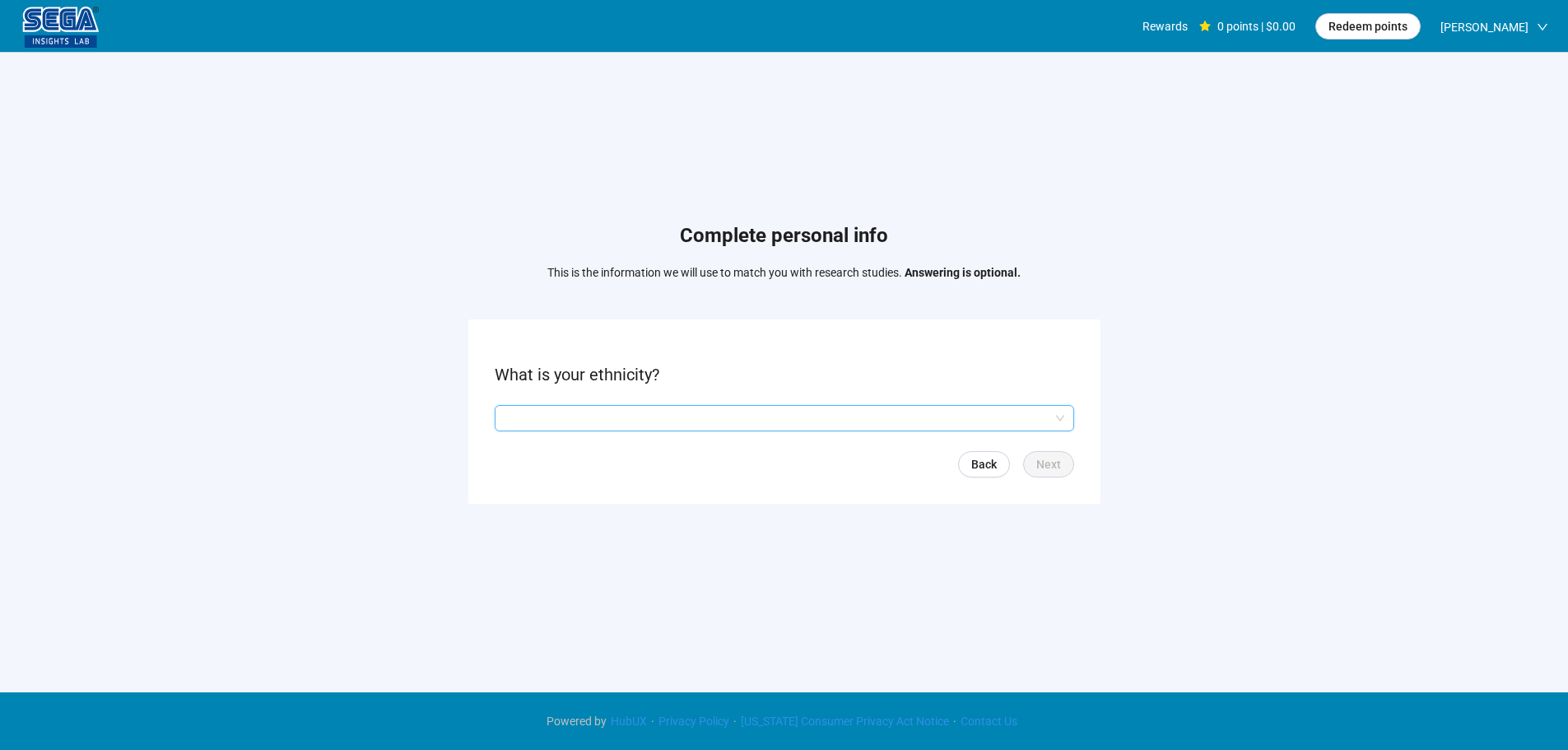
click at [617, 413] on input "search" at bounding box center [784, 418] width 560 height 25
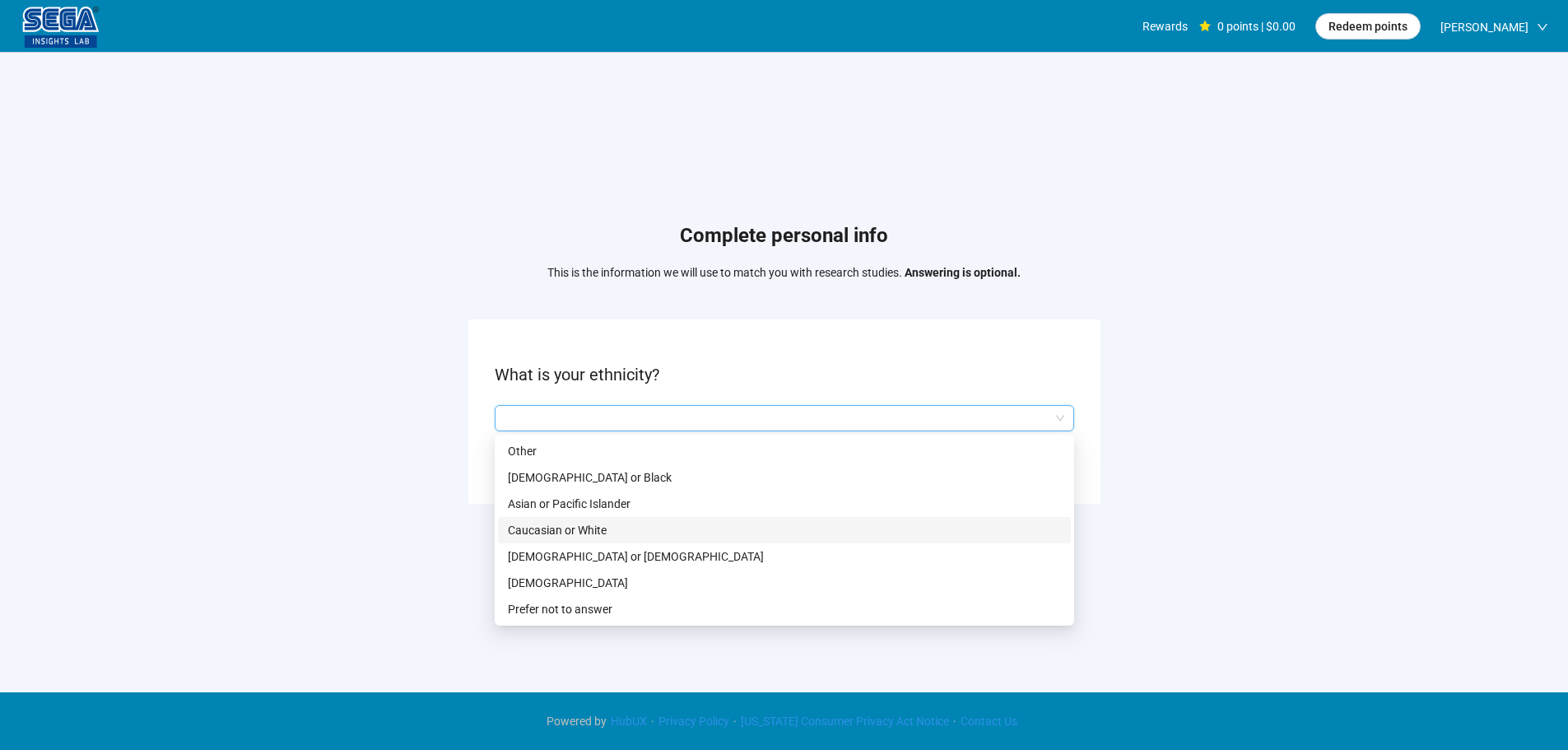
click at [553, 530] on p "Caucasian or White" at bounding box center [784, 530] width 553 height 18
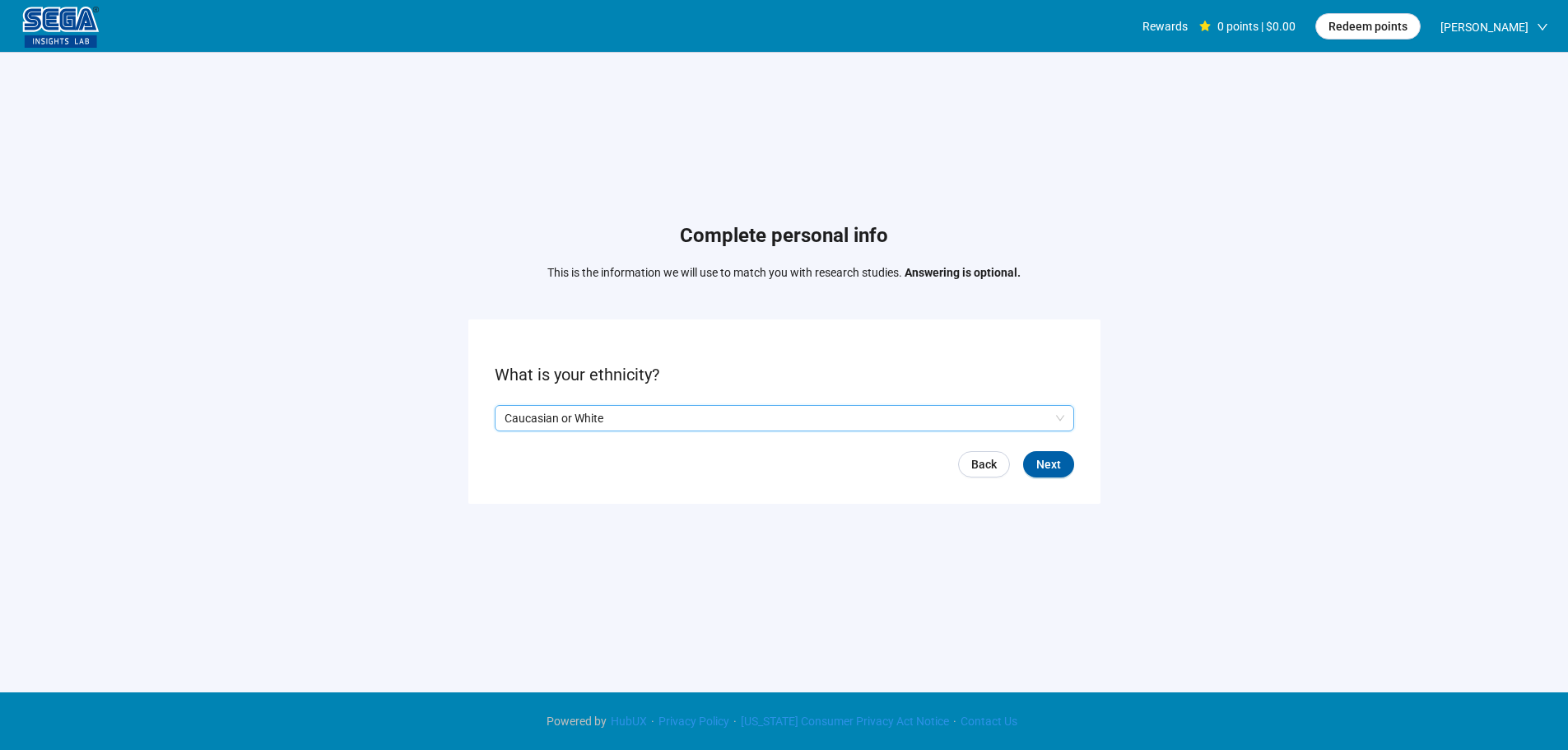
click at [1056, 463] on span "Next" at bounding box center [1049, 464] width 25 height 18
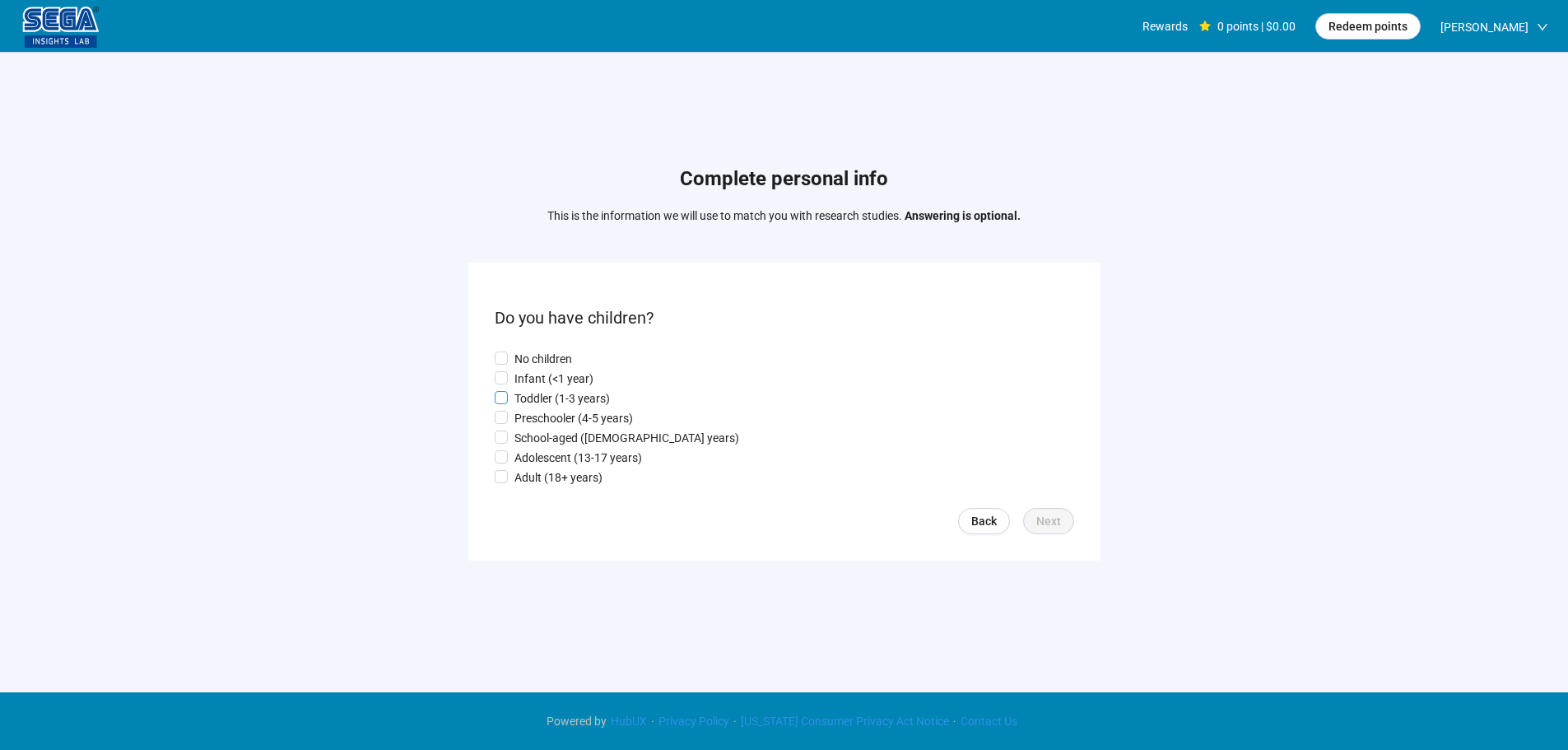
click at [535, 400] on p "Toddler (1-3 years)" at bounding box center [562, 399] width 96 height 18
click at [1046, 524] on span "Next" at bounding box center [1049, 521] width 25 height 18
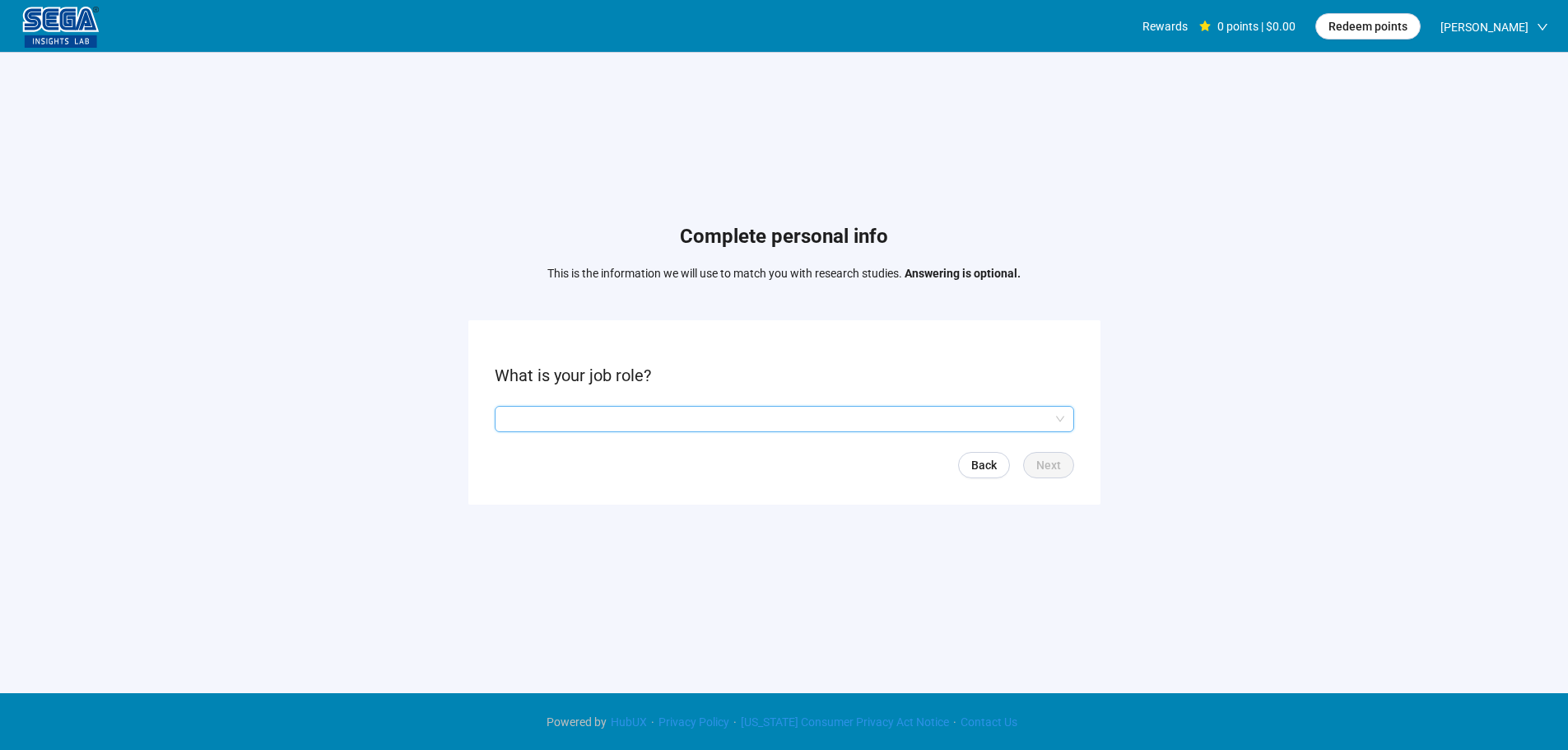
drag, startPoint x: 677, startPoint y: 412, endPoint x: 669, endPoint y: 422, distance: 12.8
click at [676, 412] on input "search" at bounding box center [784, 419] width 560 height 25
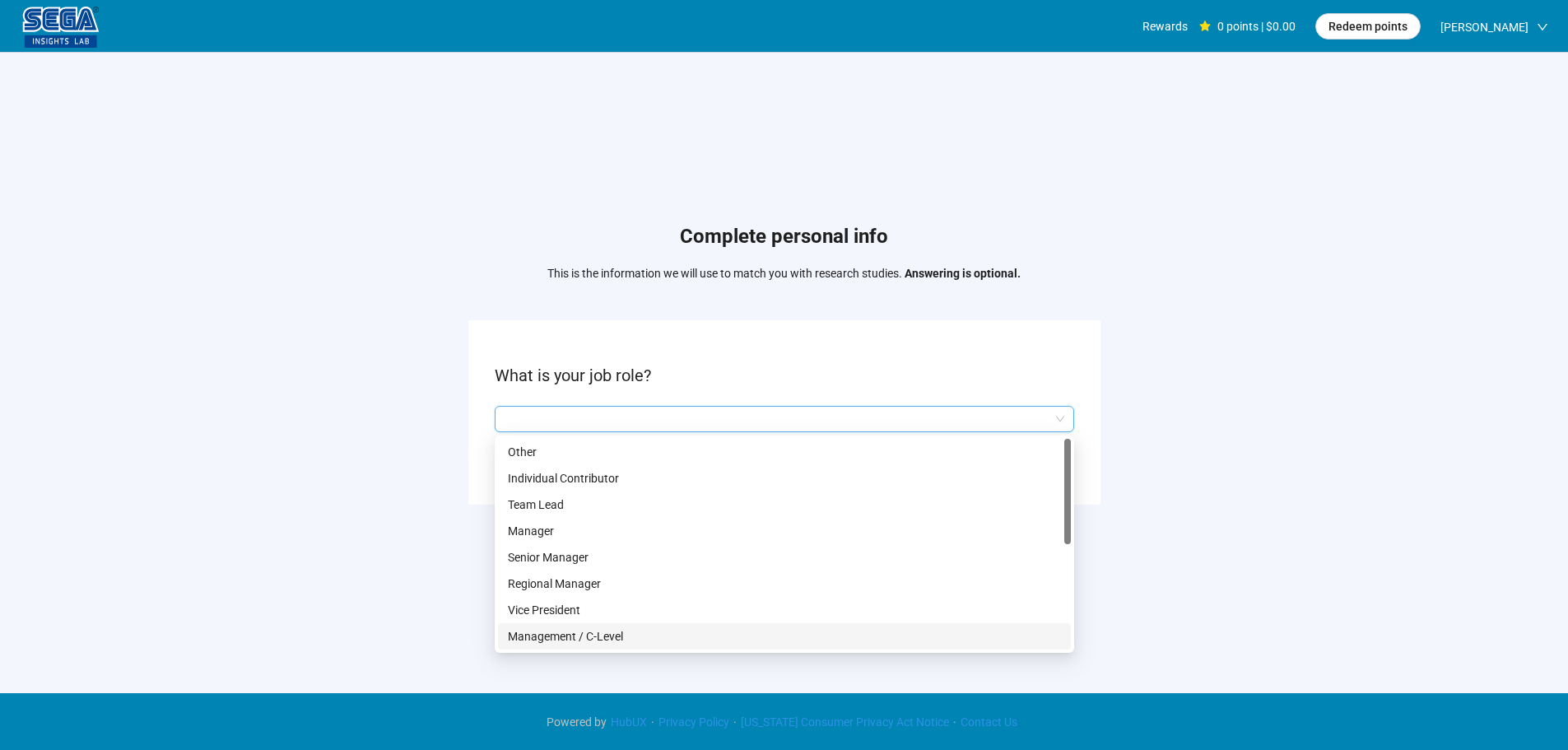
drag, startPoint x: 590, startPoint y: 634, endPoint x: 602, endPoint y: 634, distance: 12.0
click at [591, 634] on p "Management / C-Level" at bounding box center [784, 636] width 553 height 18
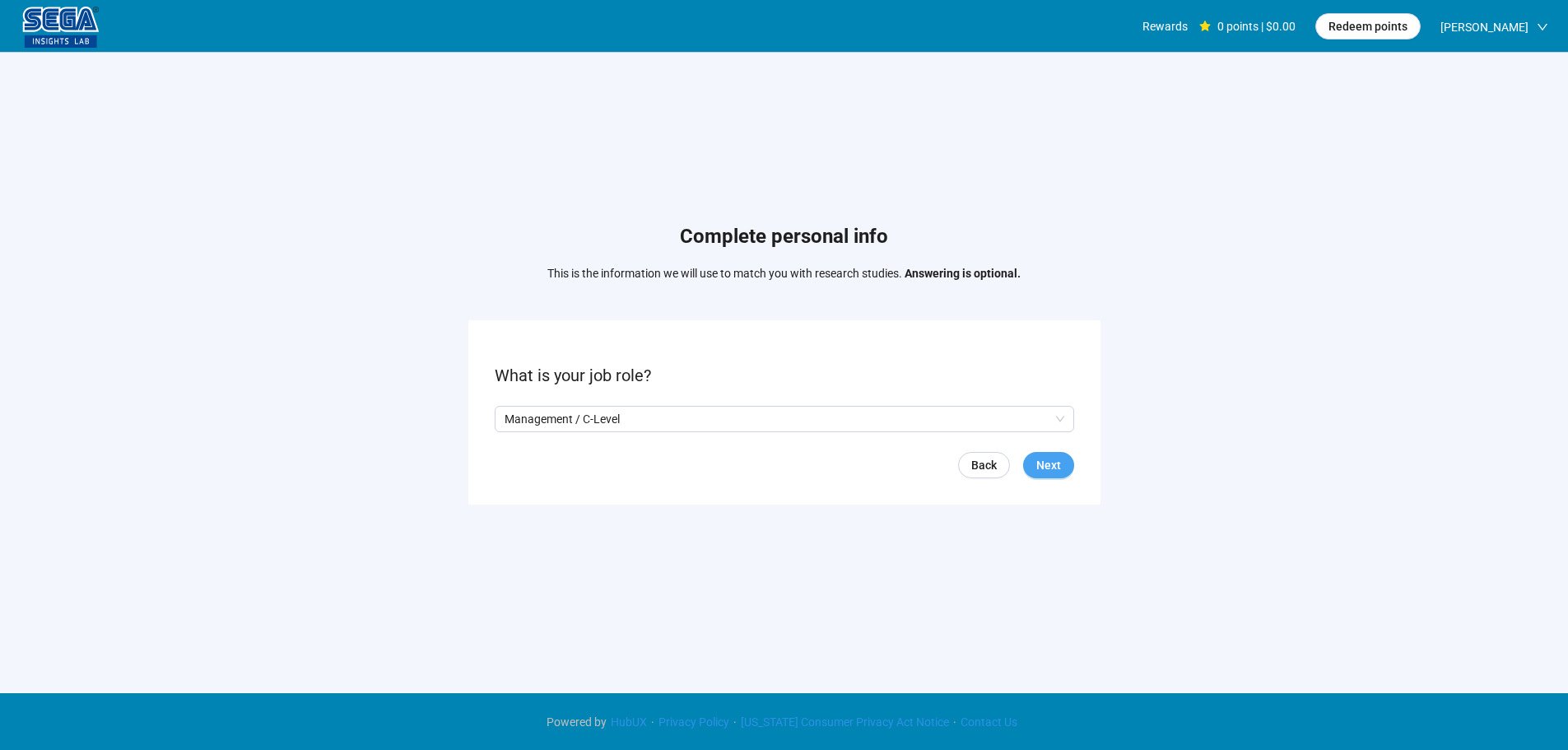
click at [1055, 457] on span "Next" at bounding box center [1049, 465] width 25 height 18
click at [580, 426] on input "search" at bounding box center [784, 419] width 560 height 25
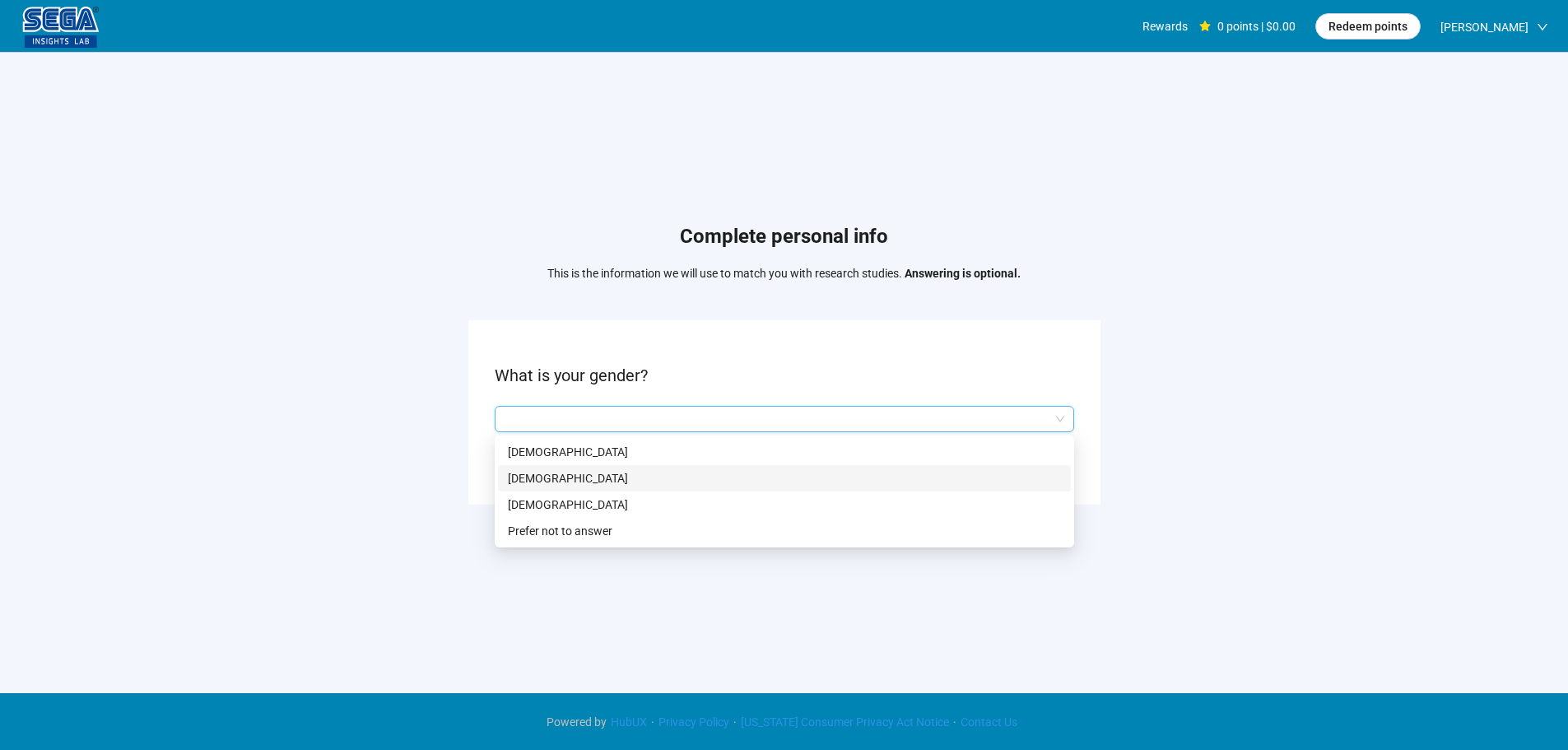
click at [571, 473] on p "[DEMOGRAPHIC_DATA]" at bounding box center [784, 478] width 553 height 18
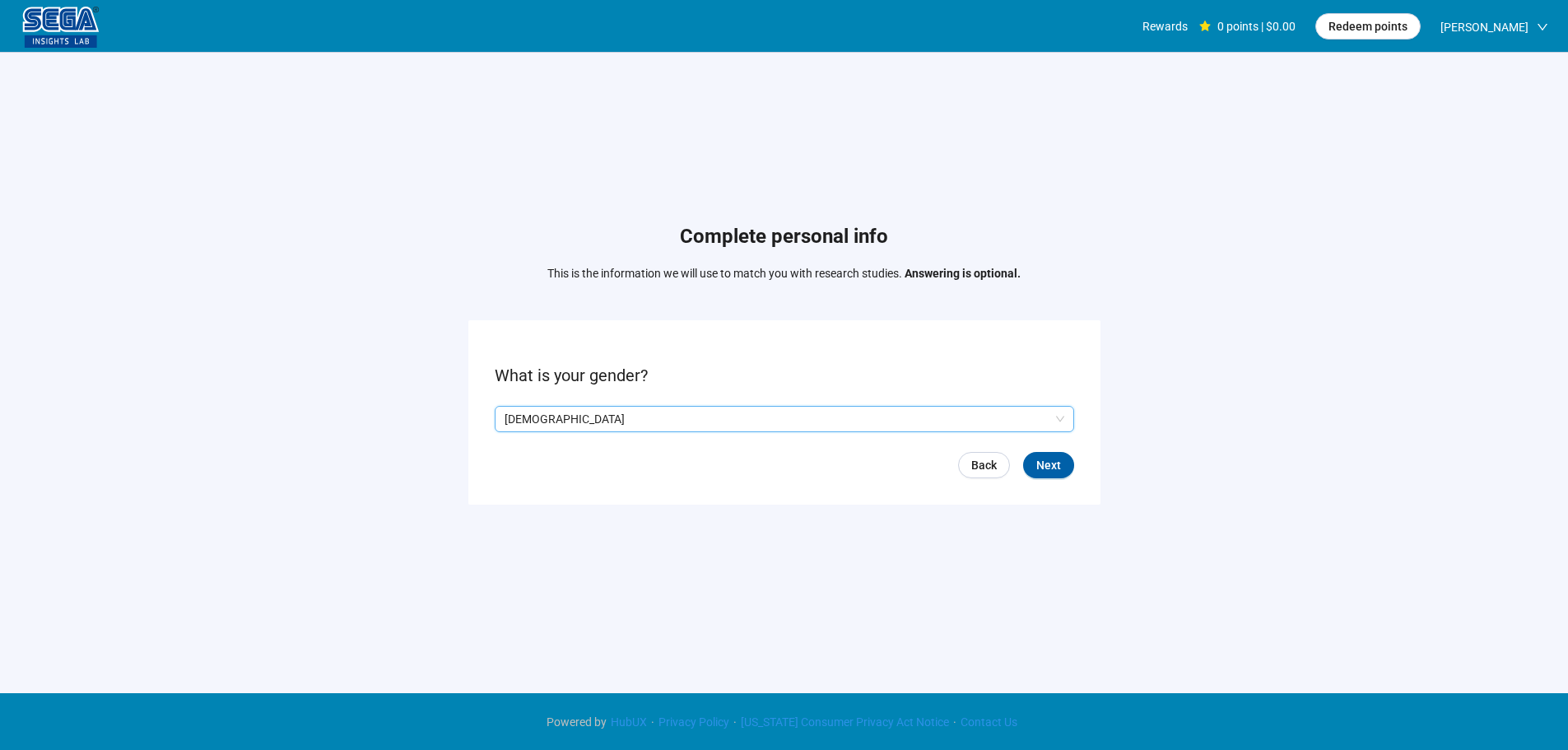
click at [1076, 473] on form "What is your gender? Q2hhcmFjdGVyaXN0aWNBbnN3ZXJOb2RlOmNlYmMwM2VmLTBlZWEtNGI0NS…" at bounding box center [784, 411] width 632 height 183
click at [1041, 471] on span "Next" at bounding box center [1049, 465] width 25 height 18
click at [519, 423] on input at bounding box center [531, 419] width 72 height 25
type input "**"
click at [1051, 463] on span "Next" at bounding box center [1049, 465] width 25 height 18
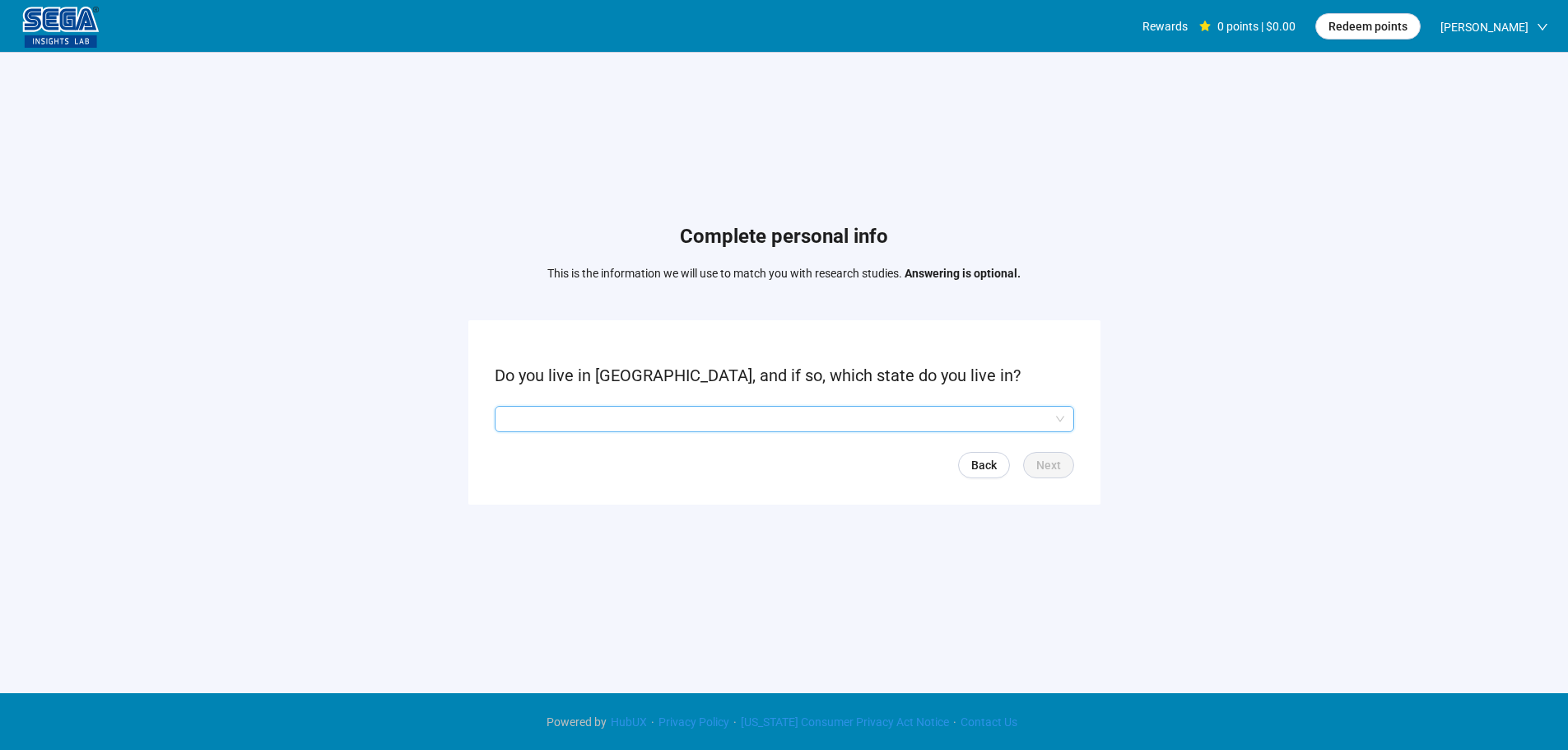
click at [606, 416] on input "search" at bounding box center [784, 419] width 560 height 25
click at [541, 422] on input "search" at bounding box center [784, 419] width 560 height 25
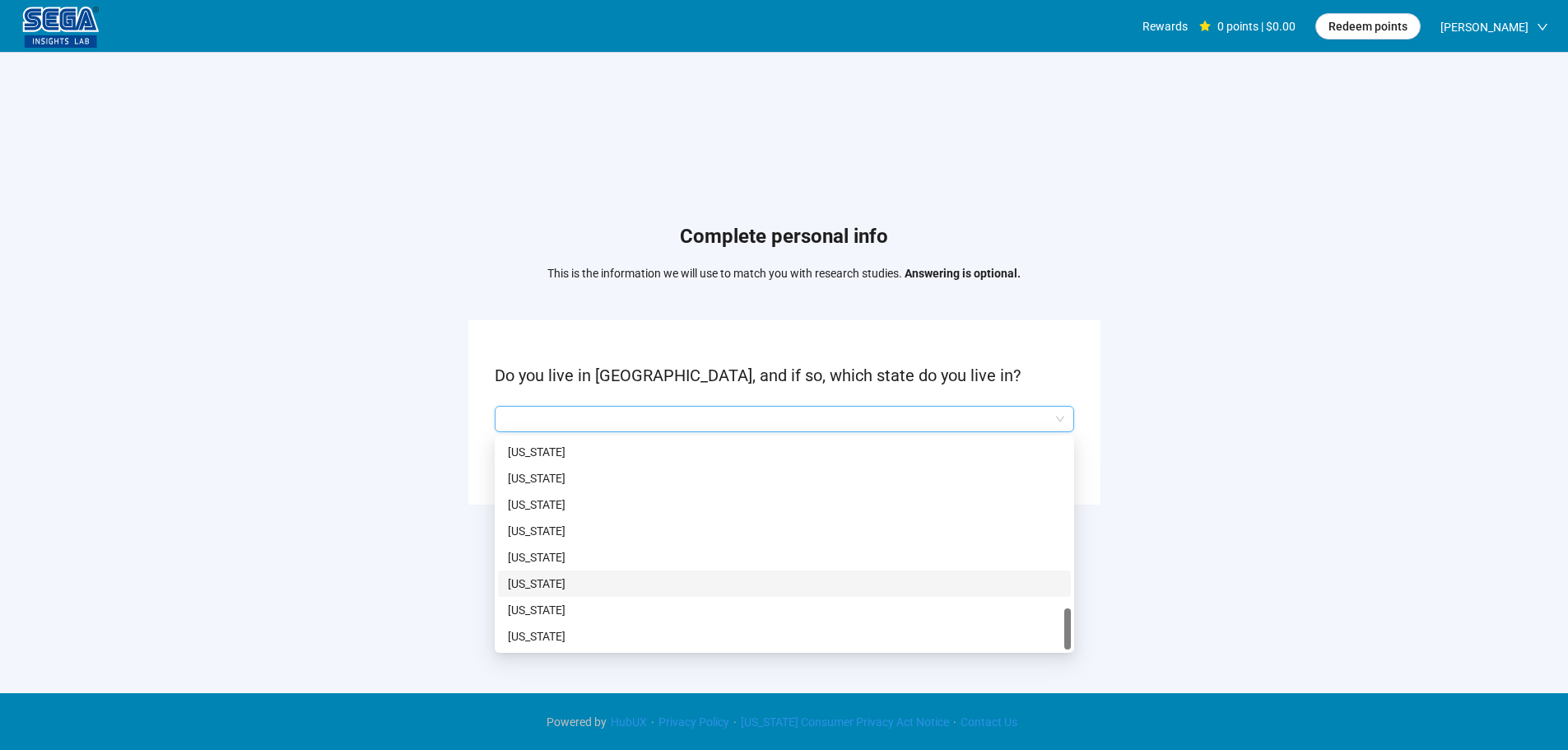
scroll to position [1, 0]
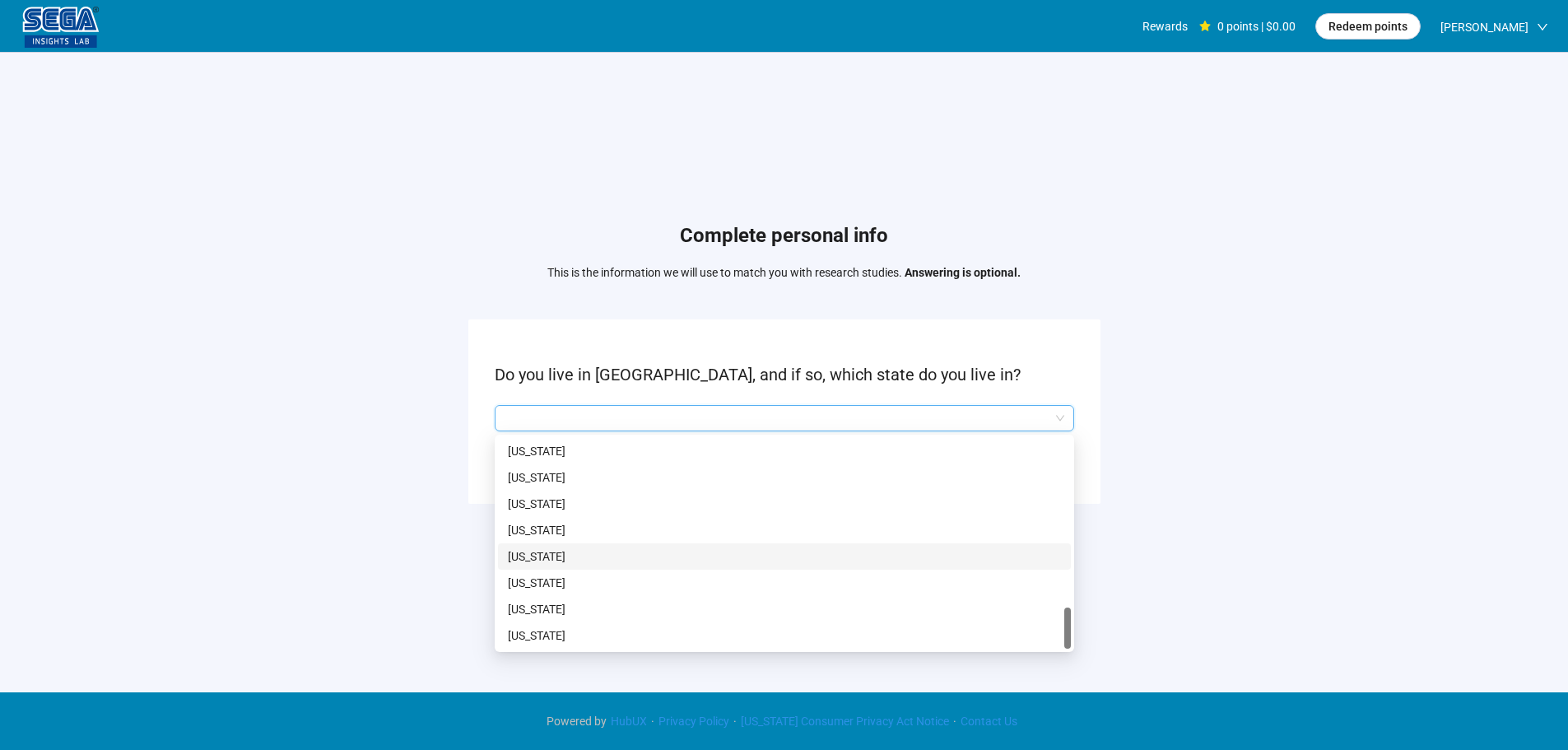
click at [546, 558] on p "[US_STATE]" at bounding box center [784, 556] width 553 height 18
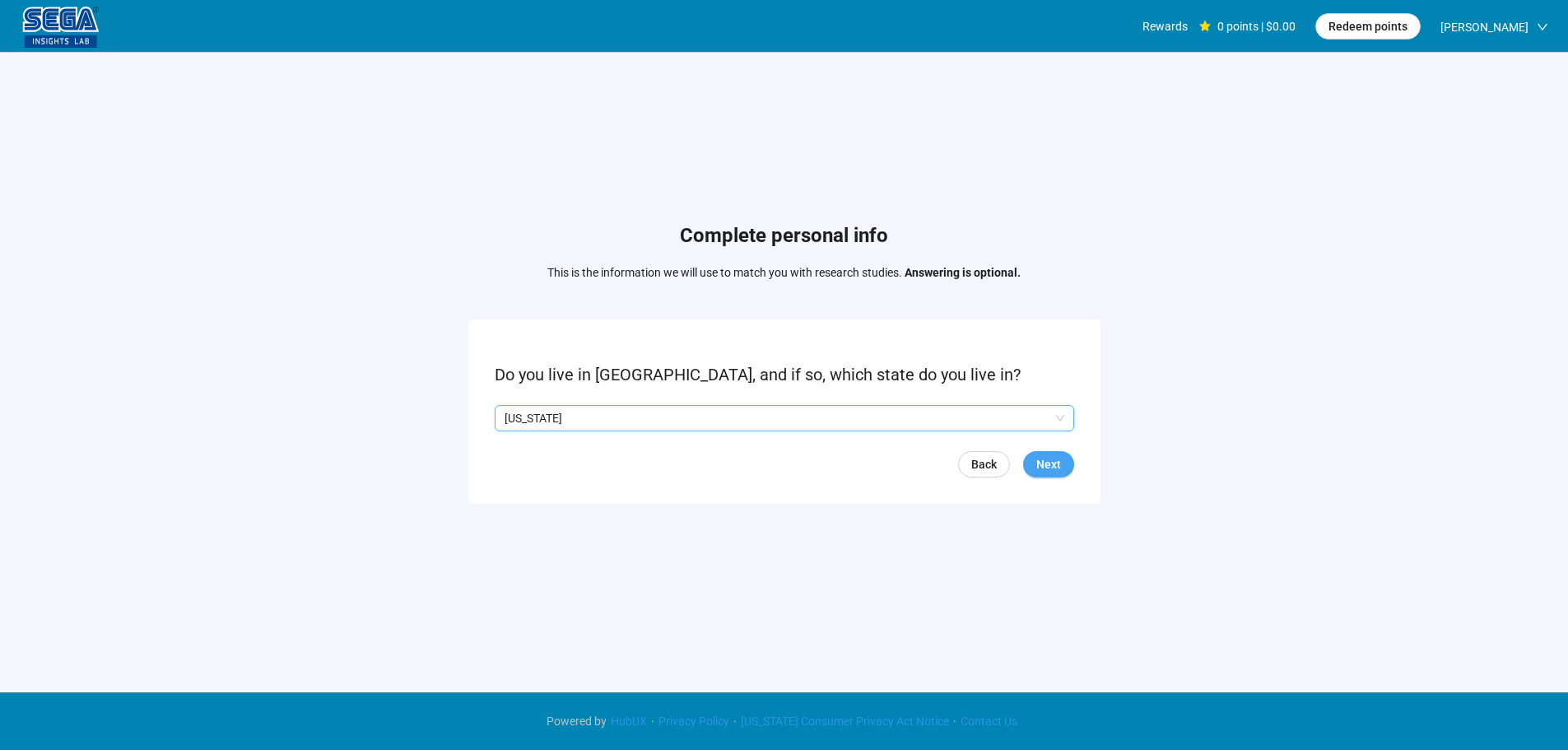
click at [1047, 453] on button "Next" at bounding box center [1049, 464] width 51 height 26
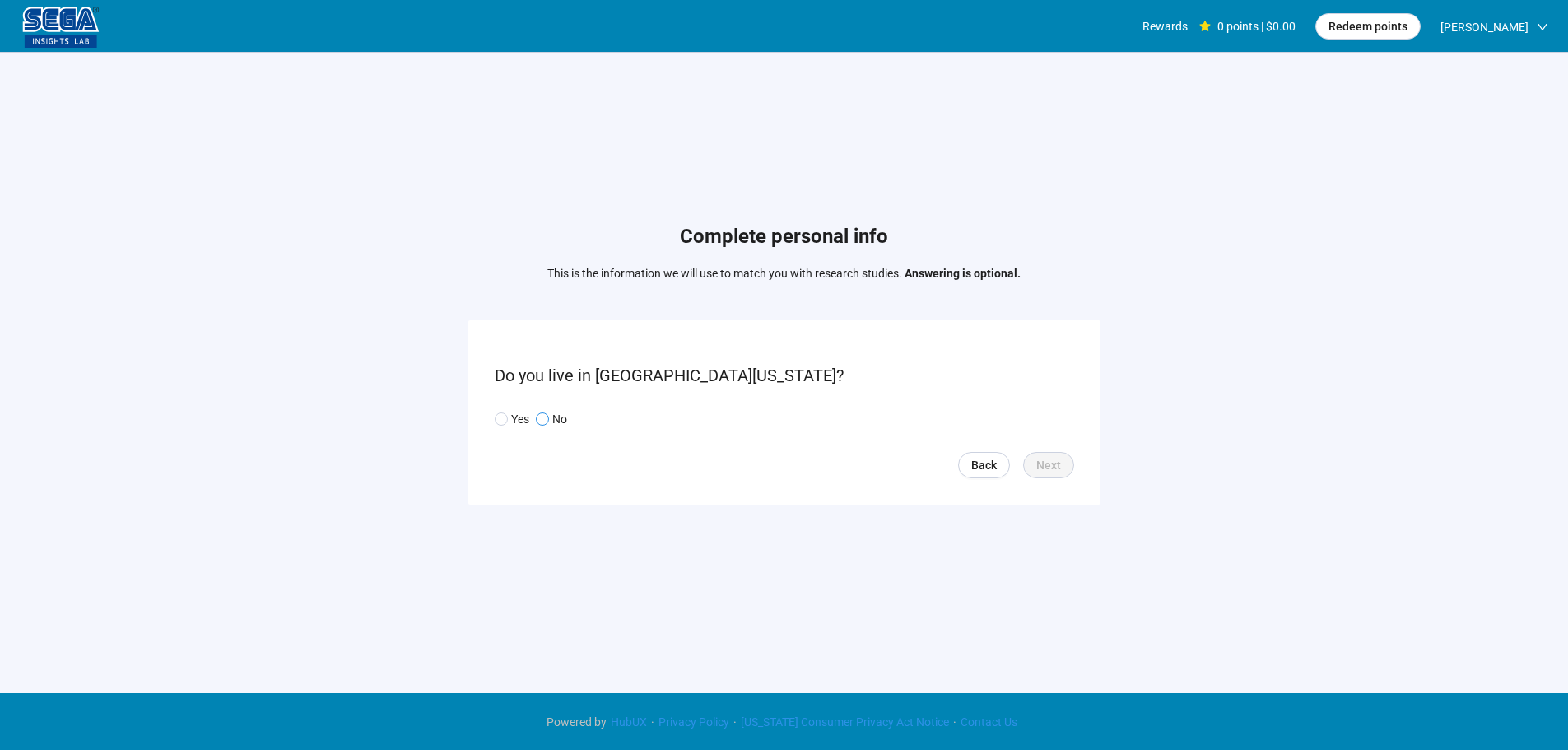
click at [558, 421] on p "No" at bounding box center [560, 419] width 15 height 18
click at [1049, 466] on span "Next" at bounding box center [1049, 465] width 25 height 18
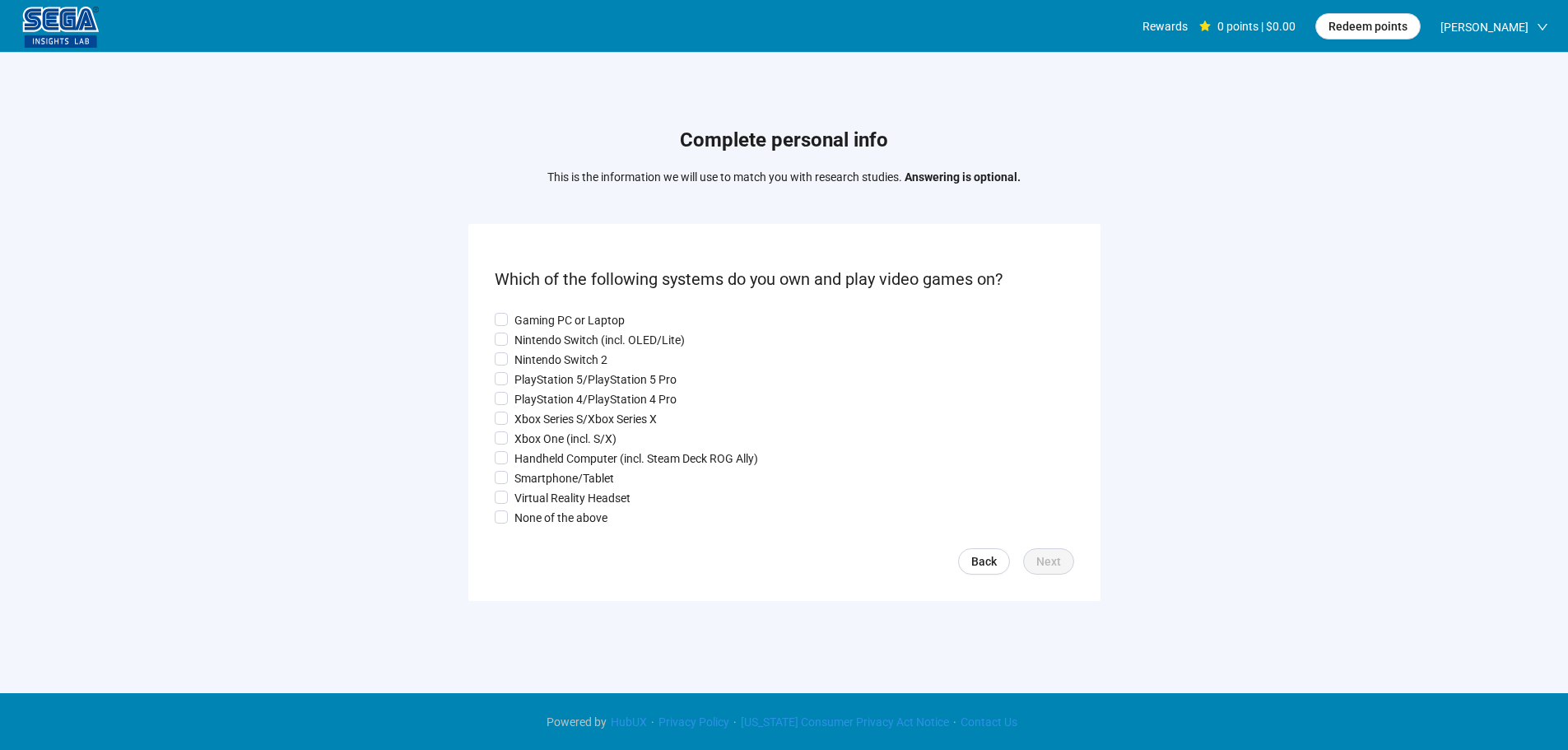
click at [556, 313] on p "Gaming PC or Laptop" at bounding box center [569, 320] width 110 height 18
click at [543, 340] on p "Nintendo Switch (incl. OLED/Lite)" at bounding box center [600, 340] width 171 height 18
click at [542, 362] on p "Nintendo Switch 2" at bounding box center [561, 359] width 93 height 18
click at [544, 390] on div "Gaming PC or Laptop Nintendo Switch (incl. OLED/Lite) Nintendo Switch 2 PlaySta…" at bounding box center [784, 418] width 579 height 215
drag, startPoint x: 546, startPoint y: 407, endPoint x: 548, endPoint y: 432, distance: 25.1
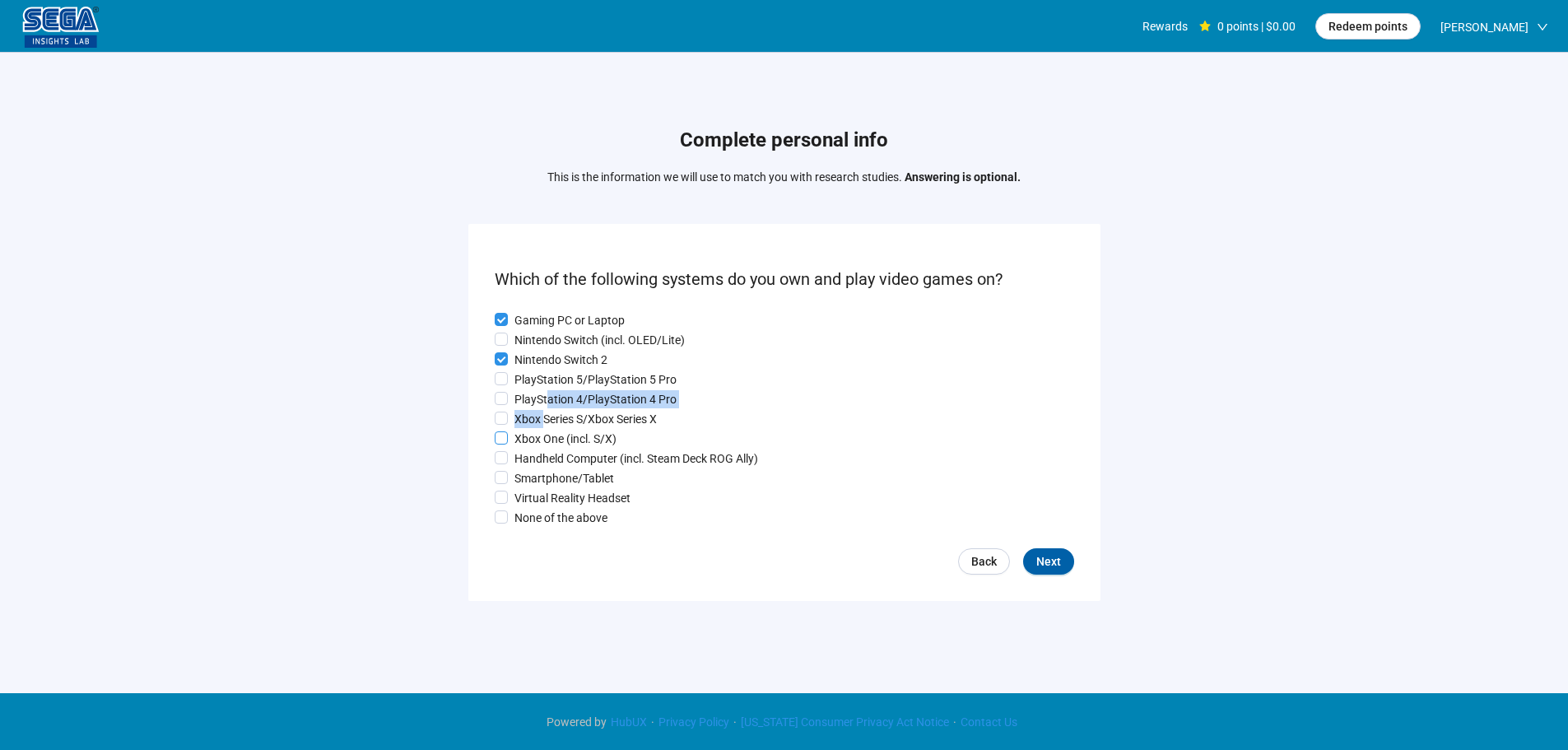
click at [546, 410] on div "Gaming PC or Laptop Nintendo Switch (incl. OLED/Lite) Nintendo Switch 2 PlaySta…" at bounding box center [784, 418] width 579 height 215
click at [548, 432] on p "Xbox One (incl. S/X)" at bounding box center [566, 439] width 102 height 18
click at [536, 379] on p "PlayStation 5/PlayStation 5 Pro" at bounding box center [595, 379] width 162 height 18
click at [536, 388] on div "Gaming PC or Laptop Nintendo Switch (incl. OLED/Lite) Nintendo Switch 2 PlaySta…" at bounding box center [784, 418] width 579 height 215
click at [538, 331] on p "Nintendo Switch (incl. OLED/Lite)" at bounding box center [600, 340] width 171 height 18
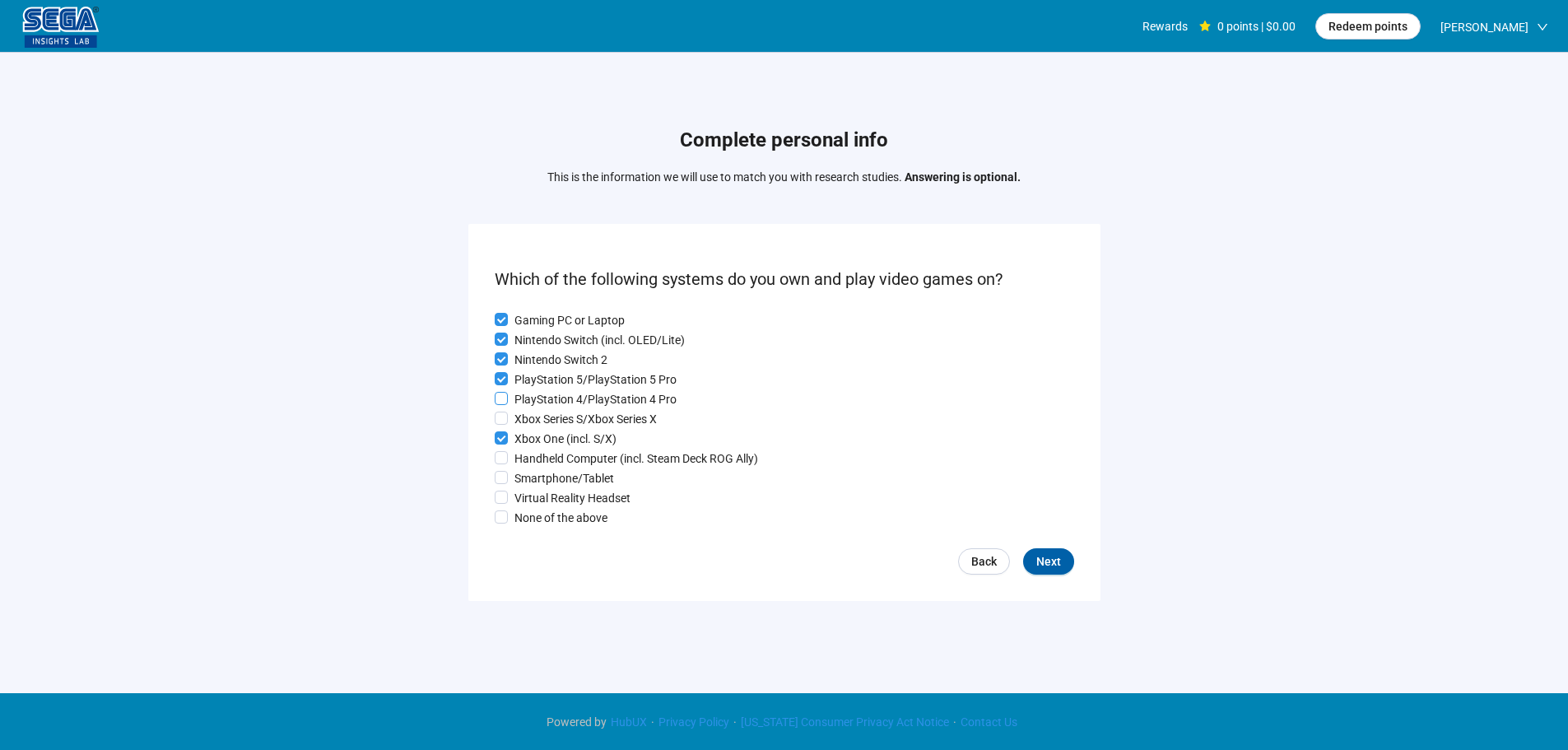
click at [535, 390] on p "PlayStation 4/PlayStation 4 Pro" at bounding box center [595, 399] width 162 height 18
click at [535, 417] on p "Xbox Series S/Xbox Series X" at bounding box center [586, 419] width 142 height 18
click at [549, 459] on p "Handheld Computer (incl. Steam Deck ROG Ally)" at bounding box center [636, 459] width 244 height 18
click at [552, 476] on p "Smartphone/Tablet" at bounding box center [564, 478] width 99 height 18
click at [556, 500] on p "Virtual Reality Headset" at bounding box center [573, 498] width 116 height 18
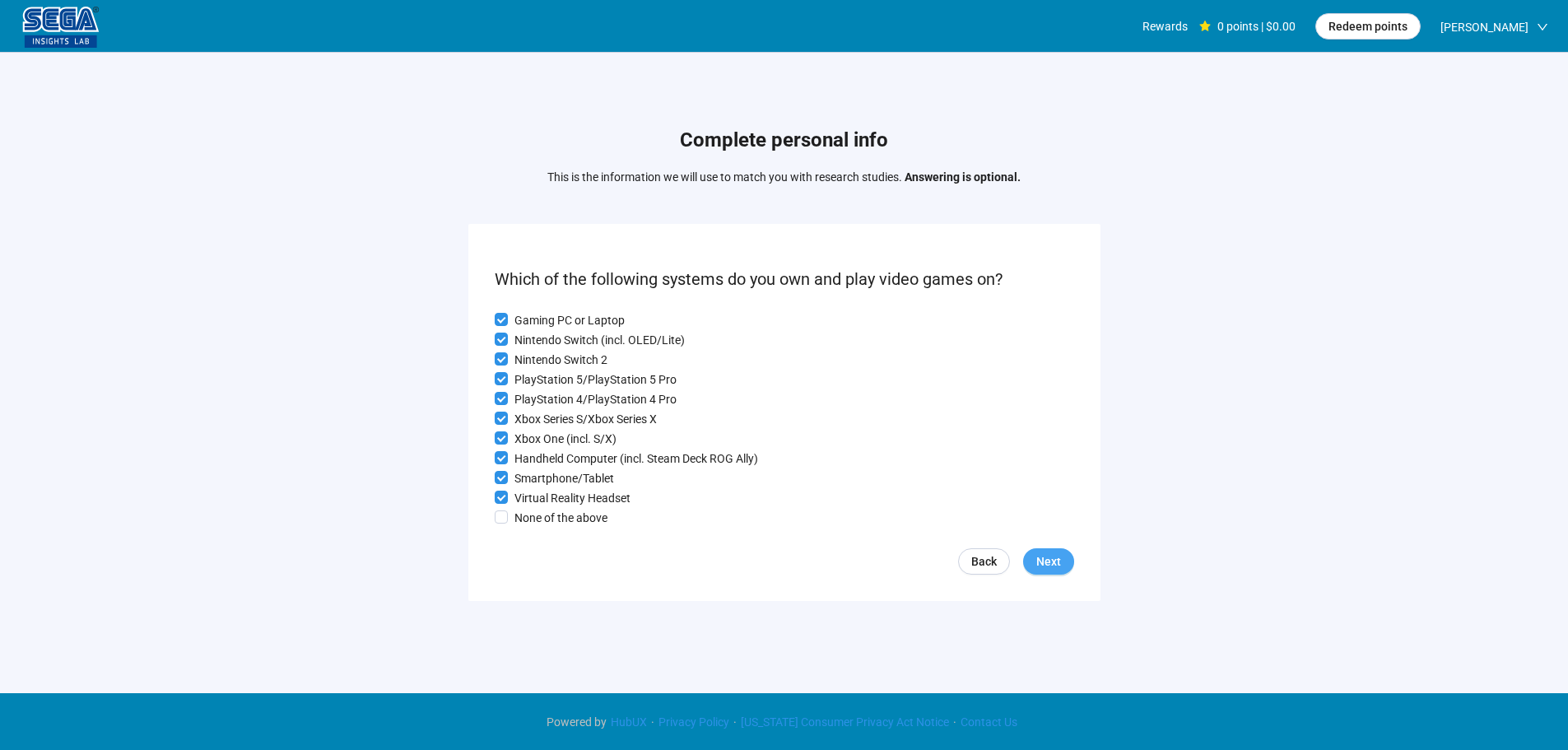
click at [1054, 565] on span "Next" at bounding box center [1049, 561] width 25 height 18
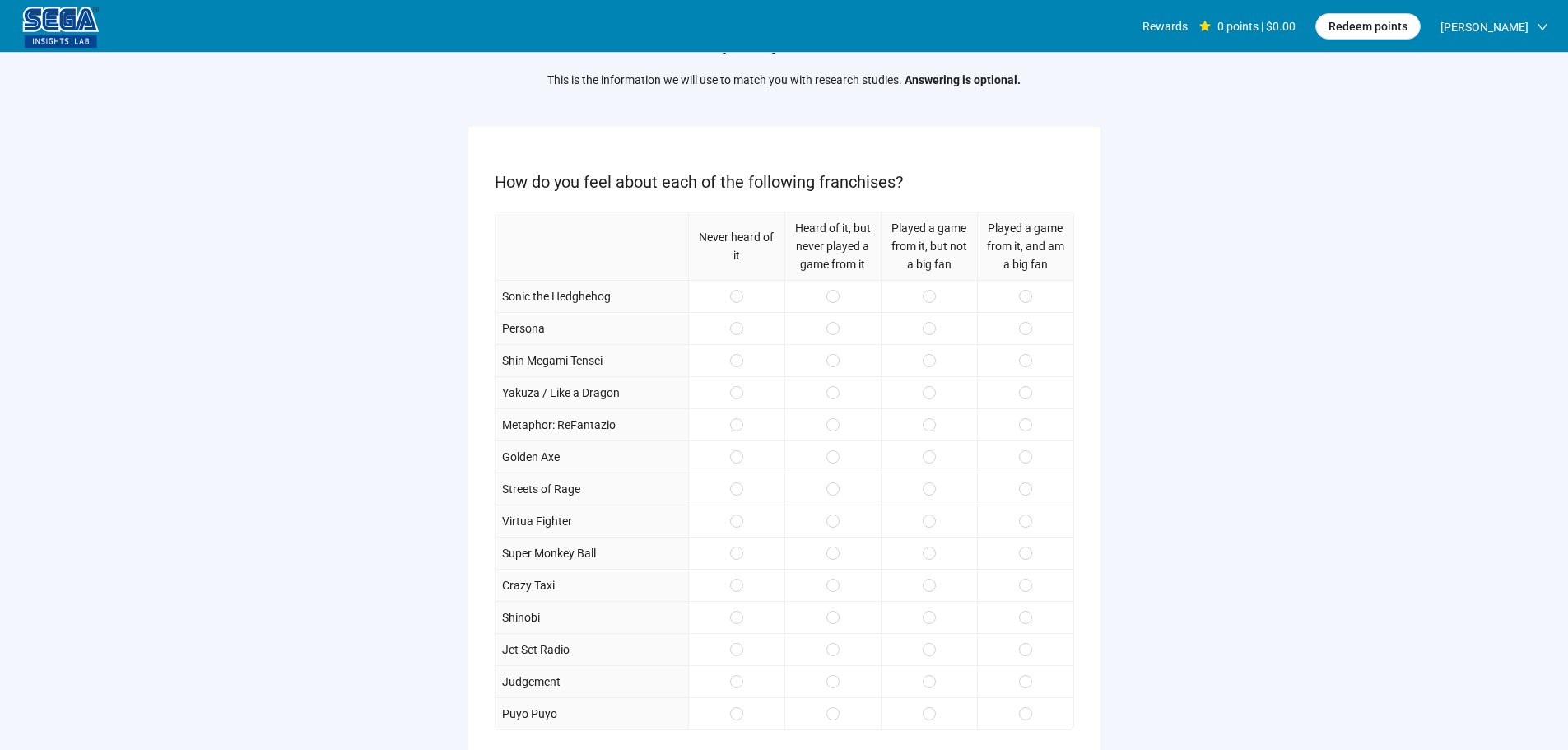
scroll to position [164, 0]
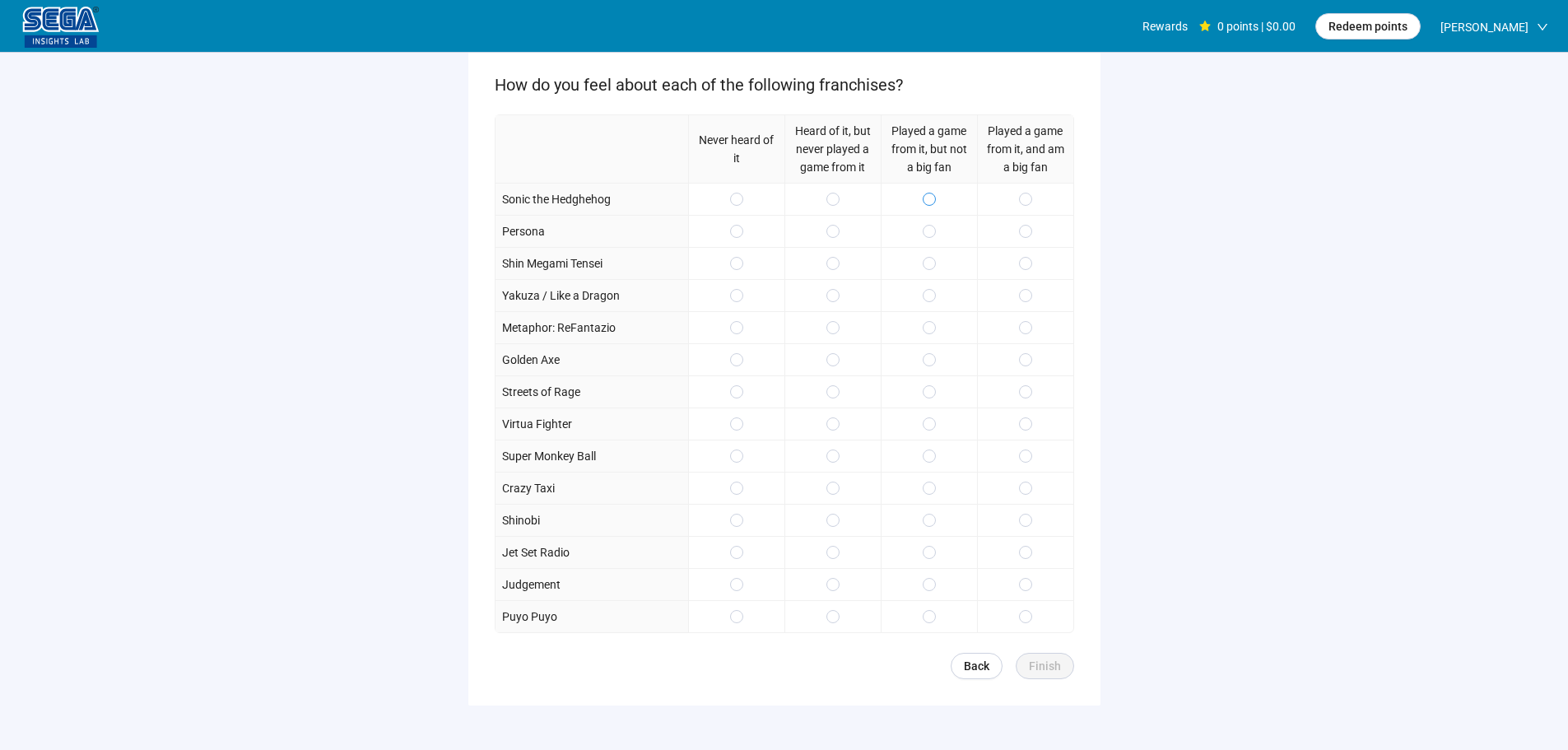
click at [925, 197] on span at bounding box center [929, 198] width 13 height 13
click at [838, 232] on span at bounding box center [833, 231] width 13 height 13
drag, startPoint x: 828, startPoint y: 267, endPoint x: 922, endPoint y: 302, distance: 100.3
click at [829, 267] on span at bounding box center [833, 263] width 13 height 13
click at [932, 300] on span at bounding box center [929, 295] width 13 height 13
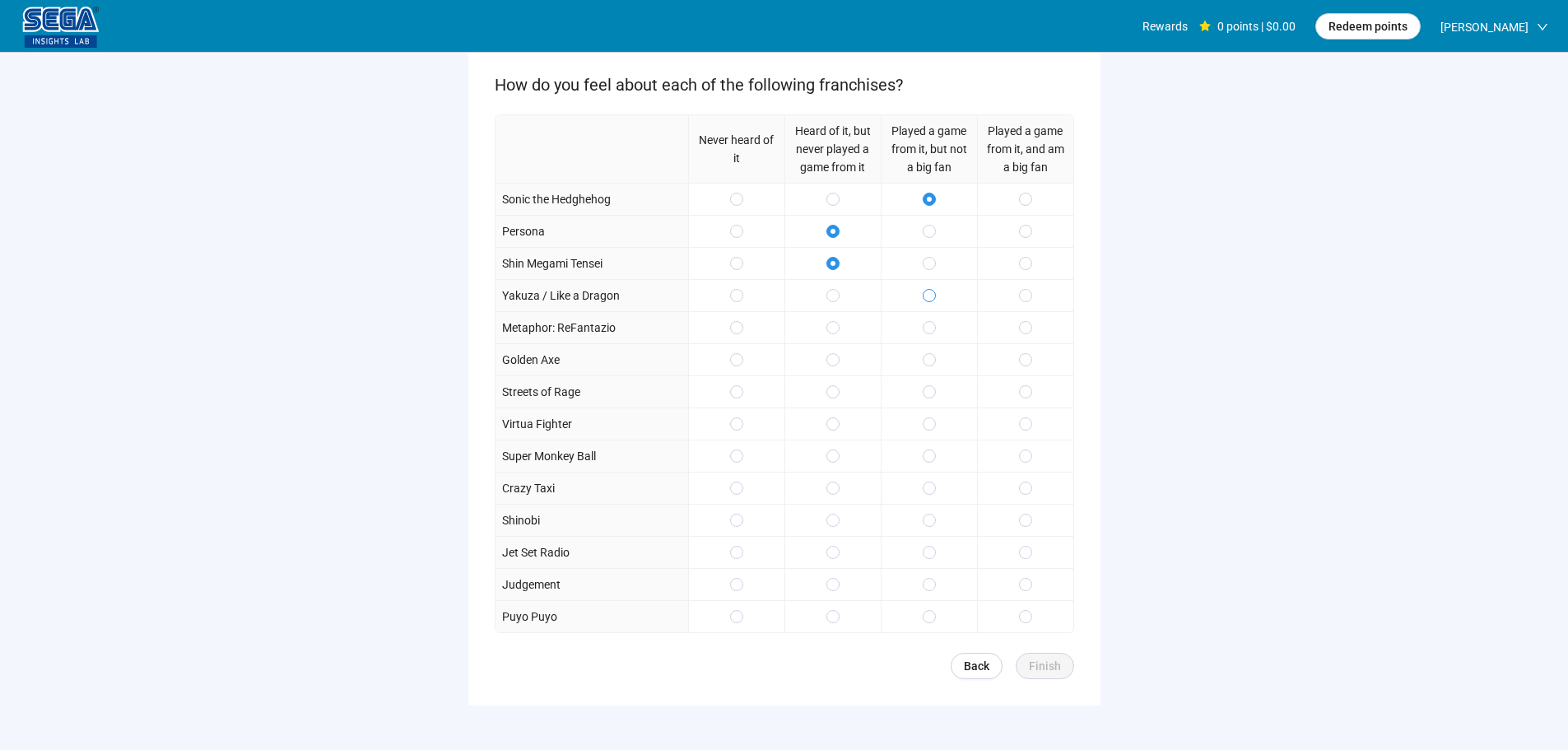
click at [925, 292] on span at bounding box center [929, 295] width 13 height 13
click at [1031, 396] on span at bounding box center [1025, 392] width 13 height 13
click at [1024, 444] on div at bounding box center [1025, 456] width 97 height 32
click at [1031, 461] on span at bounding box center [1025, 456] width 13 height 13
click at [1023, 431] on label at bounding box center [1025, 424] width 13 height 18
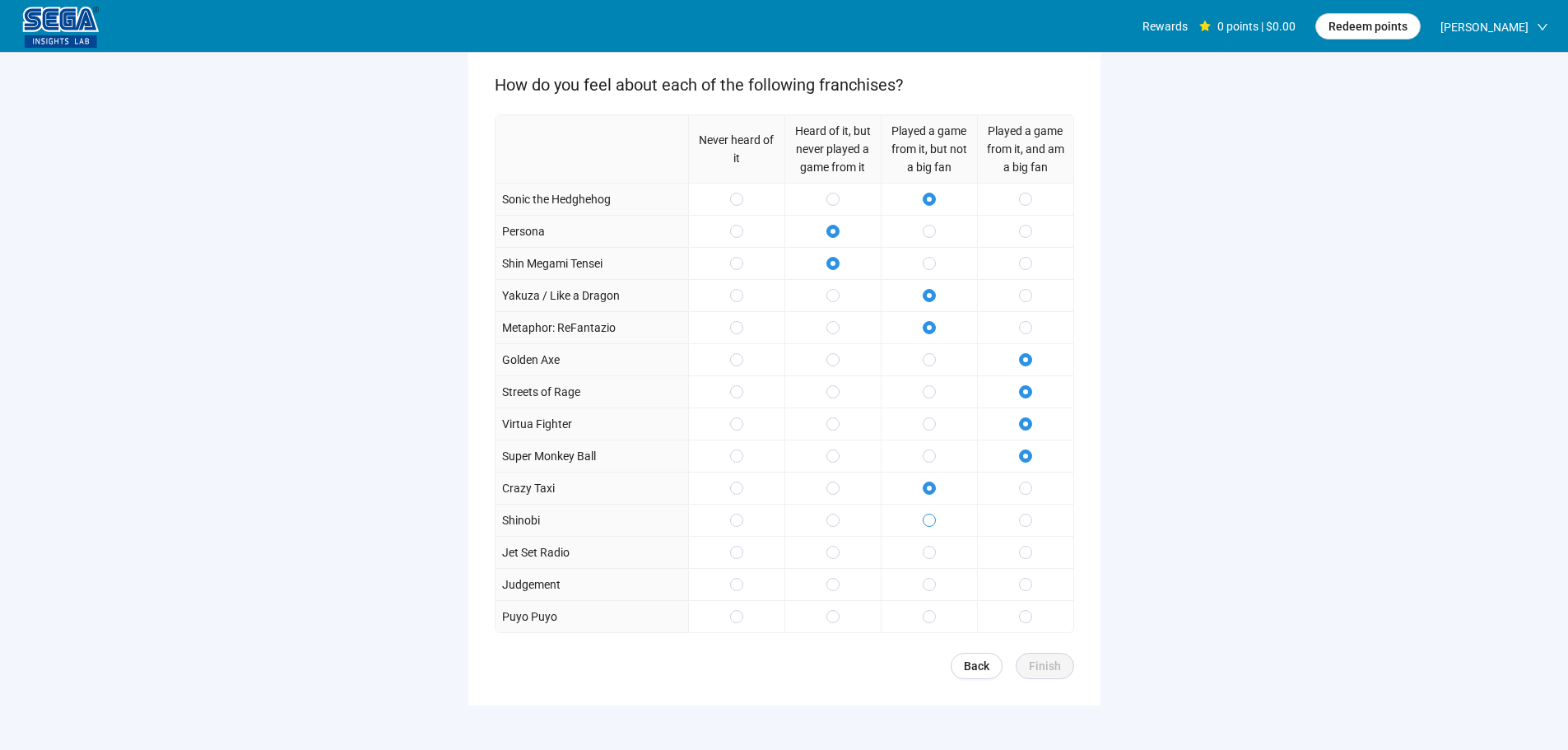
click at [932, 518] on span at bounding box center [929, 520] width 13 height 13
click at [940, 552] on div at bounding box center [929, 552] width 97 height 32
click at [1023, 586] on span at bounding box center [1025, 584] width 13 height 13
click at [1014, 619] on div at bounding box center [1025, 616] width 97 height 32
click at [1021, 586] on span at bounding box center [1025, 584] width 13 height 13
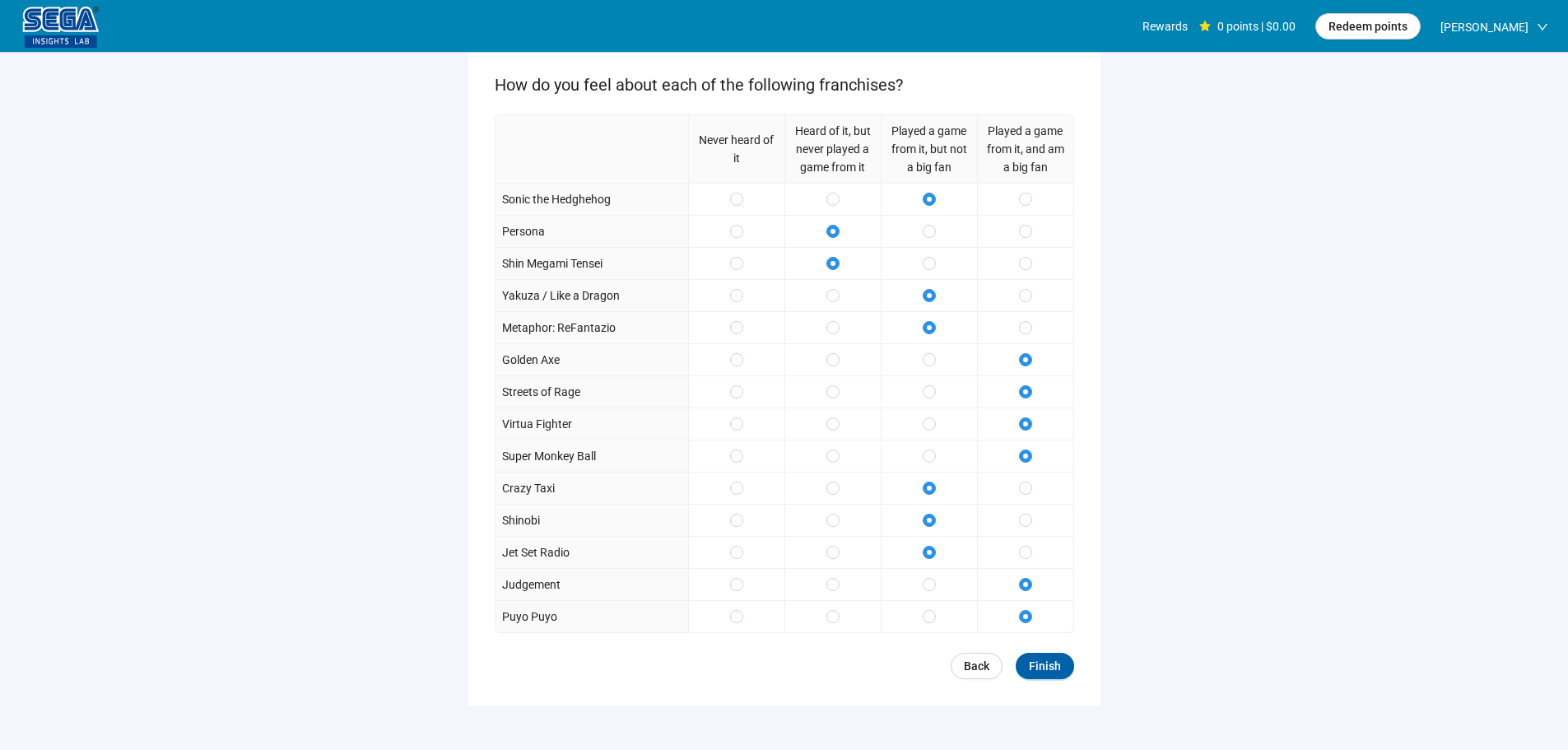
click at [1056, 651] on form "How do you feel about each of the following franchises? Never heard of it Heard…" at bounding box center [784, 367] width 632 height 676
click at [1055, 660] on span "Finish" at bounding box center [1045, 666] width 32 height 18
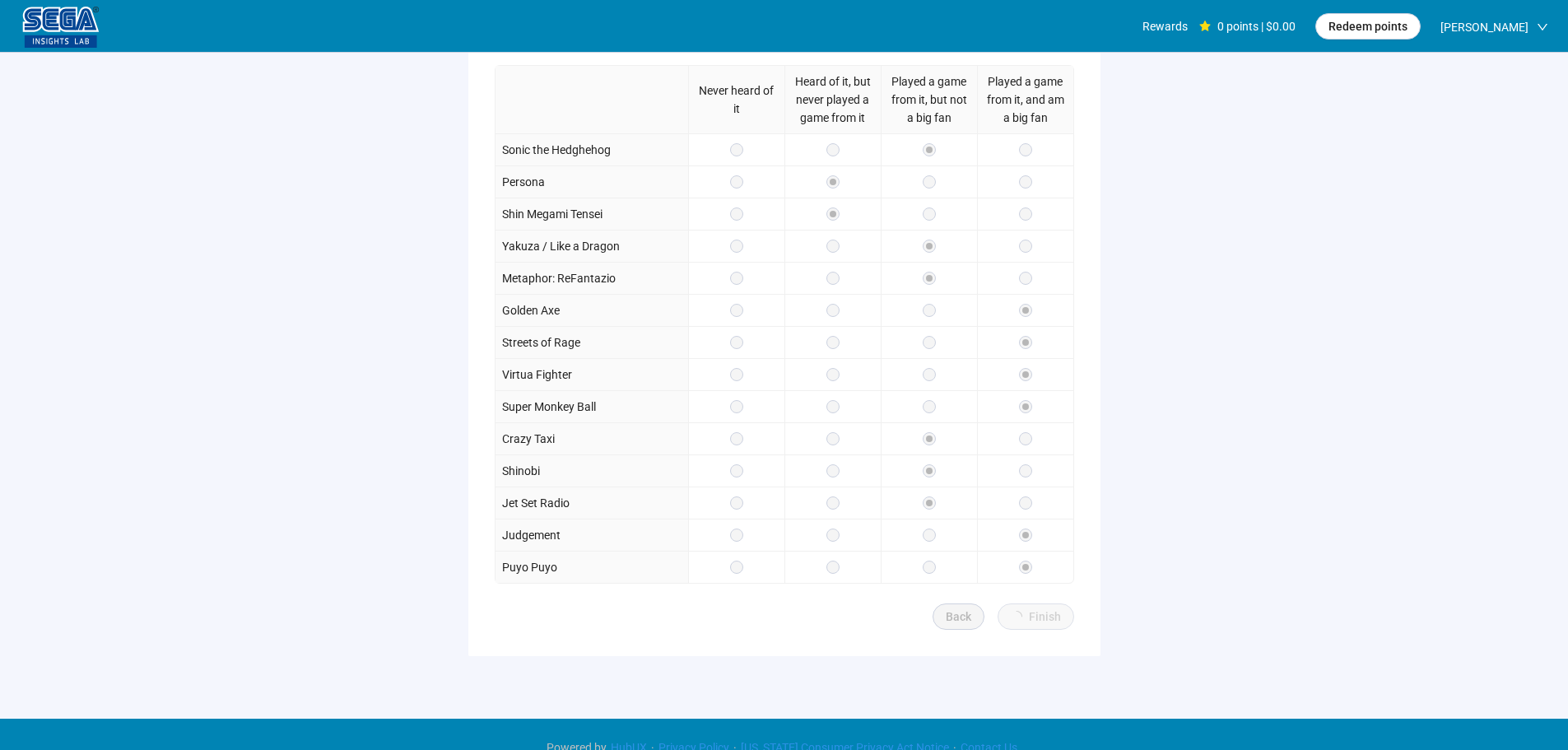
scroll to position [240, 0]
